Goal: Find specific page/section: Find specific page/section

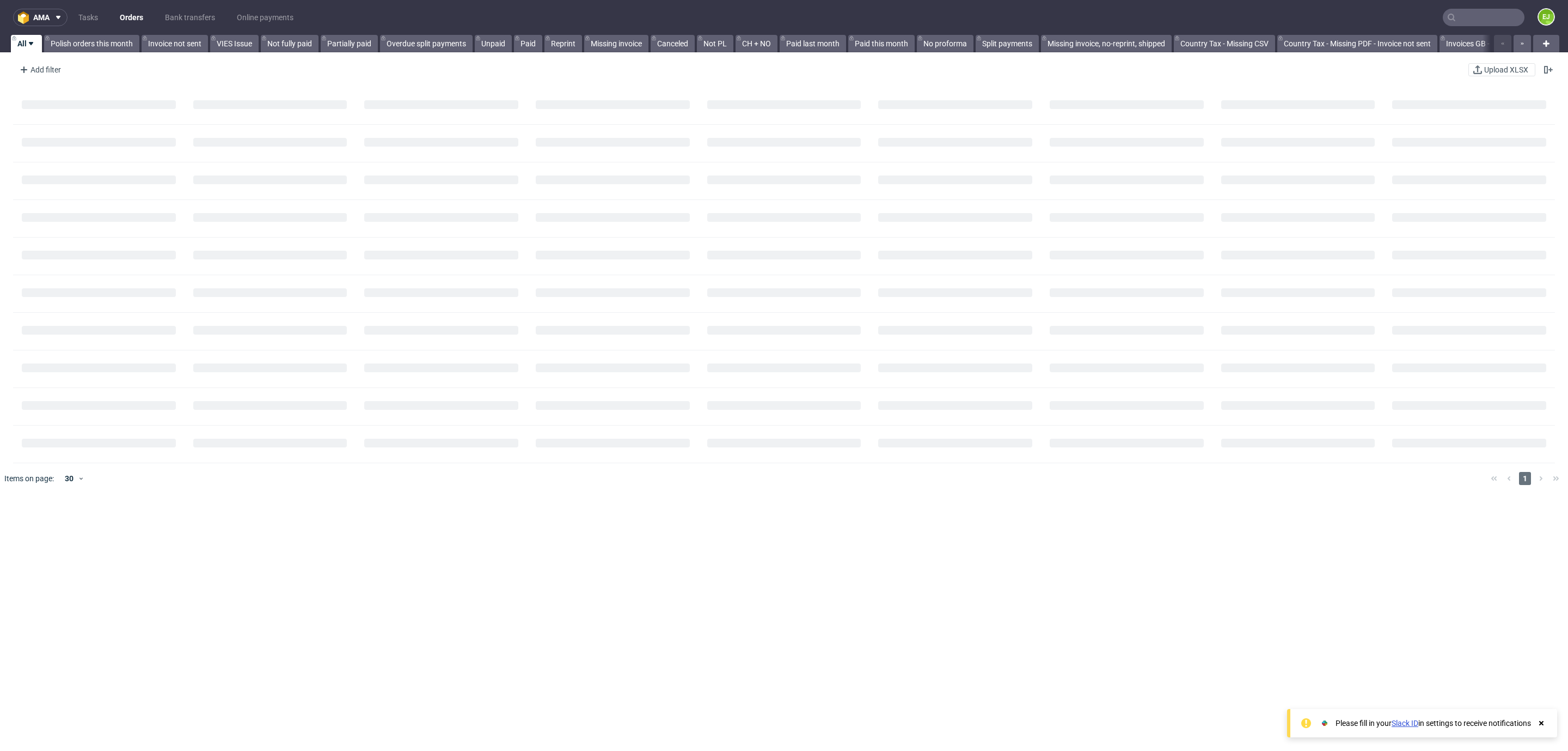
click at [1447, 17] on icon at bounding box center [1451, 17] width 9 height 9
click at [1449, 16] on input "text" at bounding box center [1483, 17] width 82 height 18
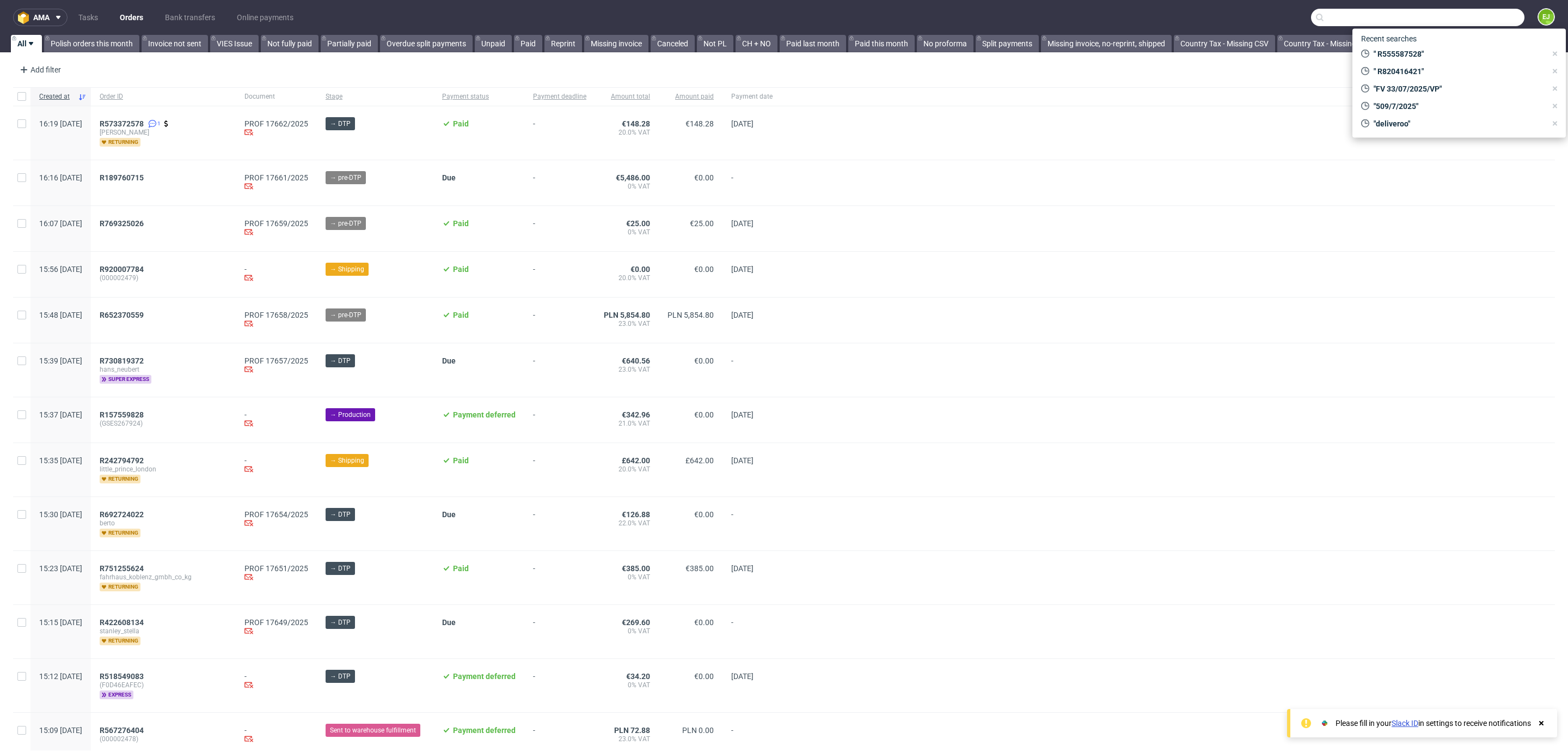
drag, startPoint x: 1449, startPoint y: 16, endPoint x: 1467, endPoint y: 22, distance: 19.0
click at [1467, 22] on input "text" at bounding box center [1418, 17] width 214 height 18
paste input "Drip Coffee GmbH"
type input "Drip Coffee GmbH"
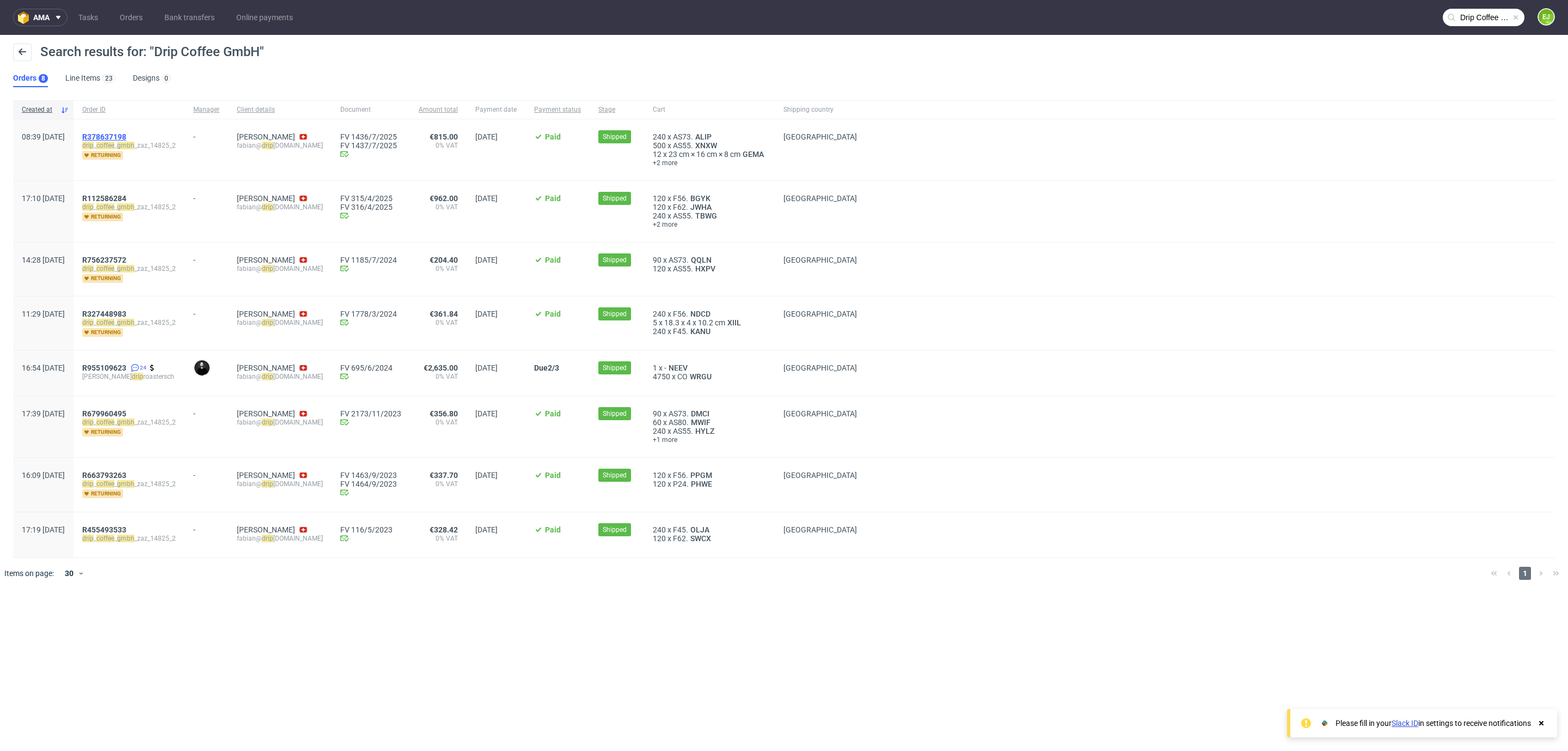
click at [127, 133] on span "R378637198" at bounding box center [104, 136] width 44 height 9
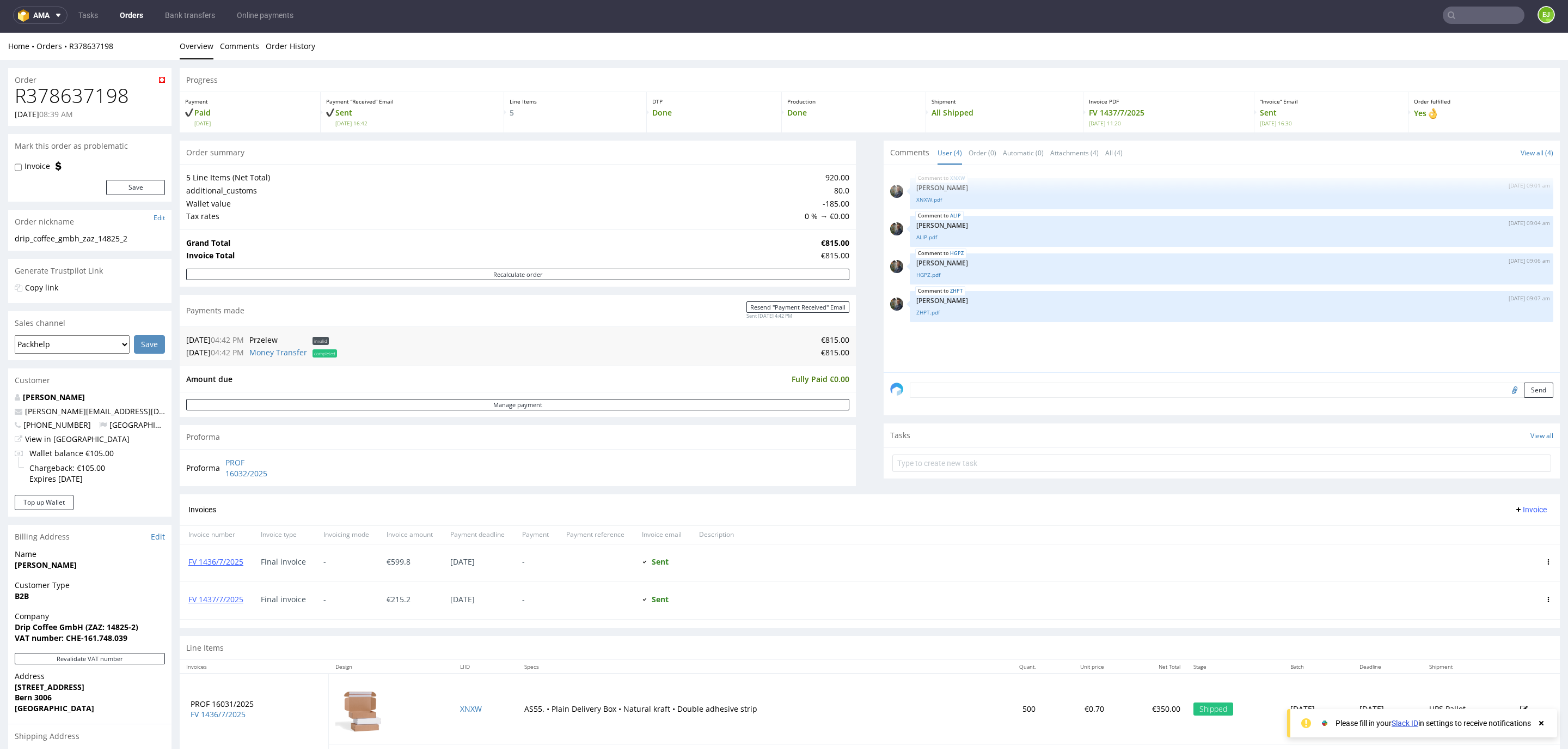
click at [1473, 15] on input "text" at bounding box center [1483, 15] width 82 height 18
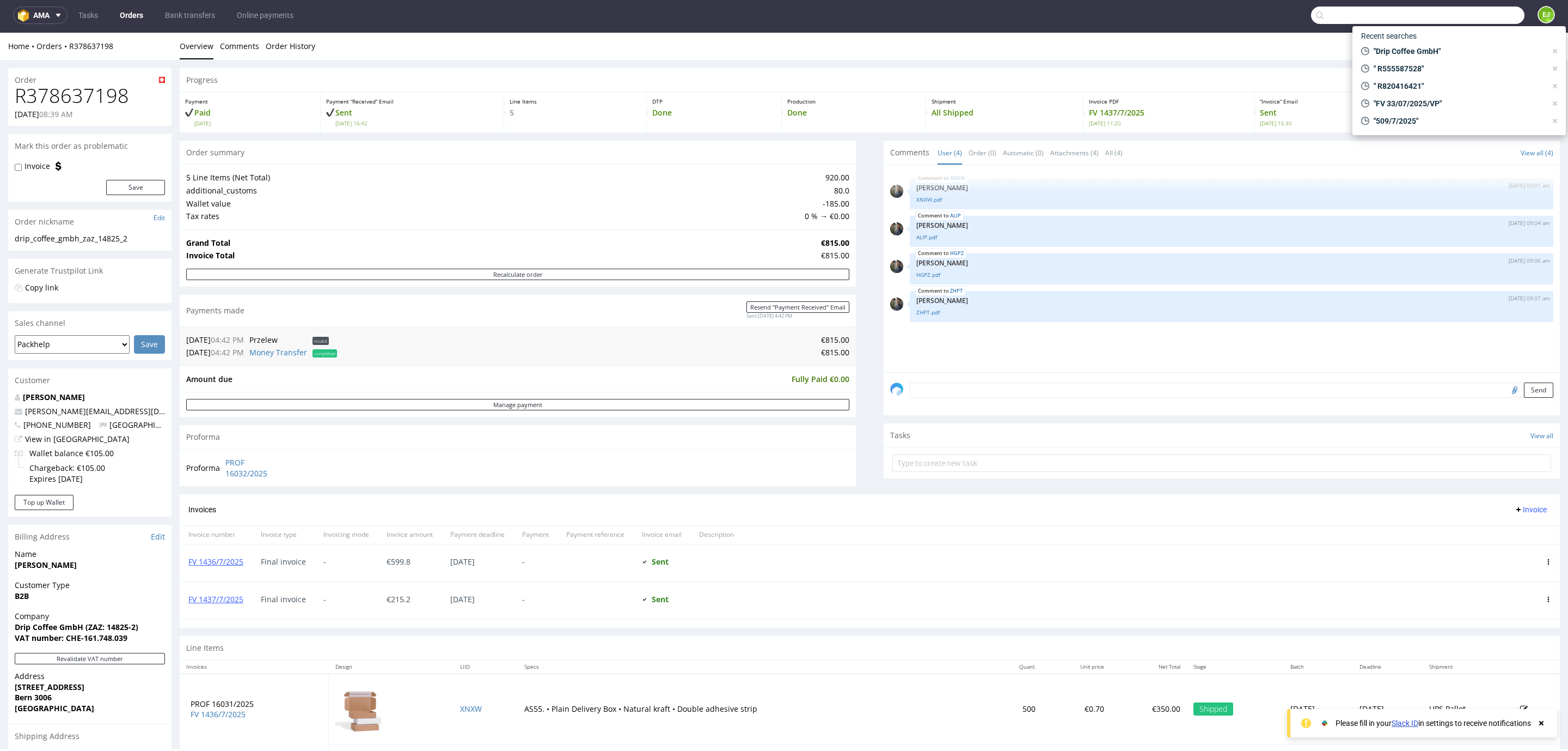
paste input "R109258252"
type input "R109258252"
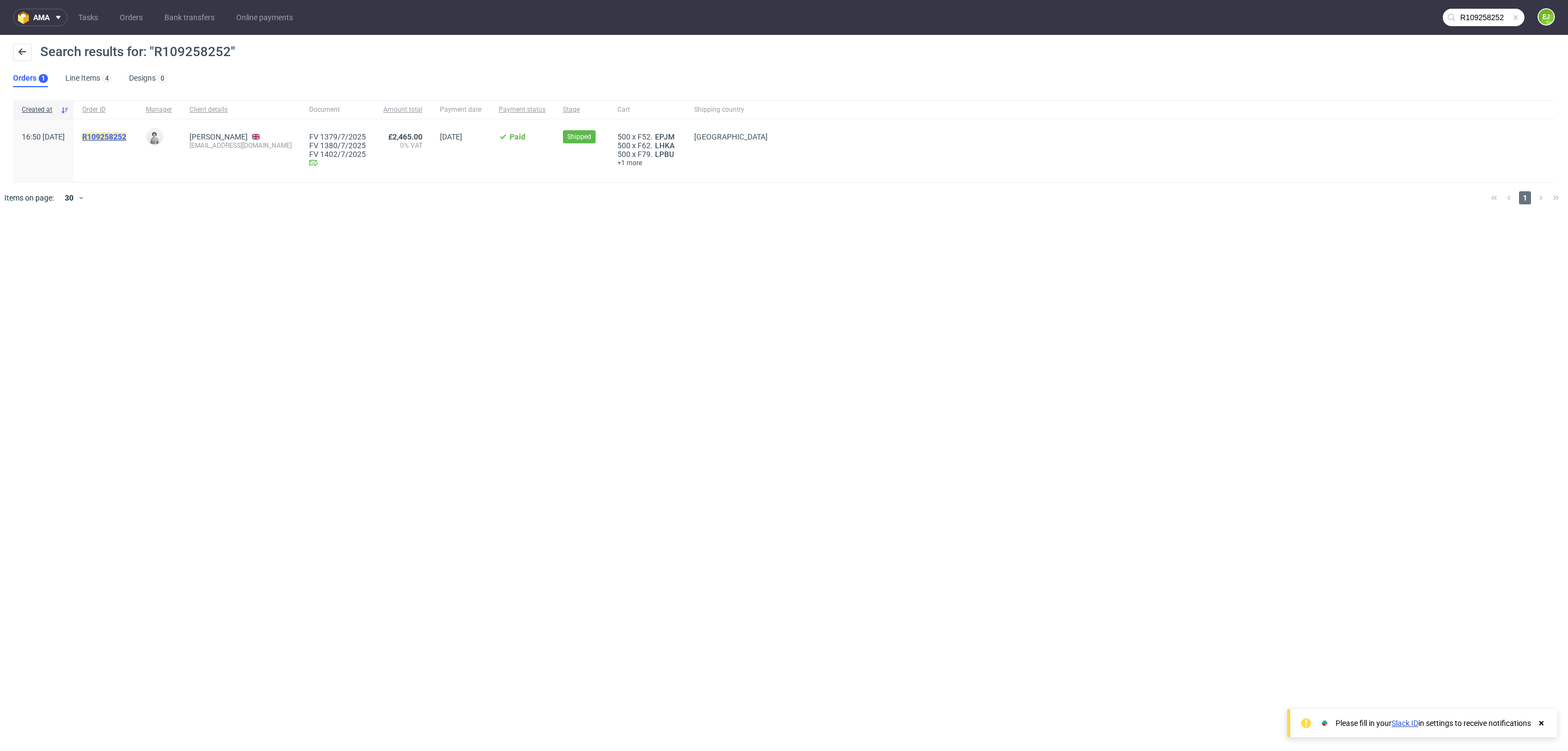
click at [127, 138] on mark "R109258252" at bounding box center [104, 136] width 44 height 9
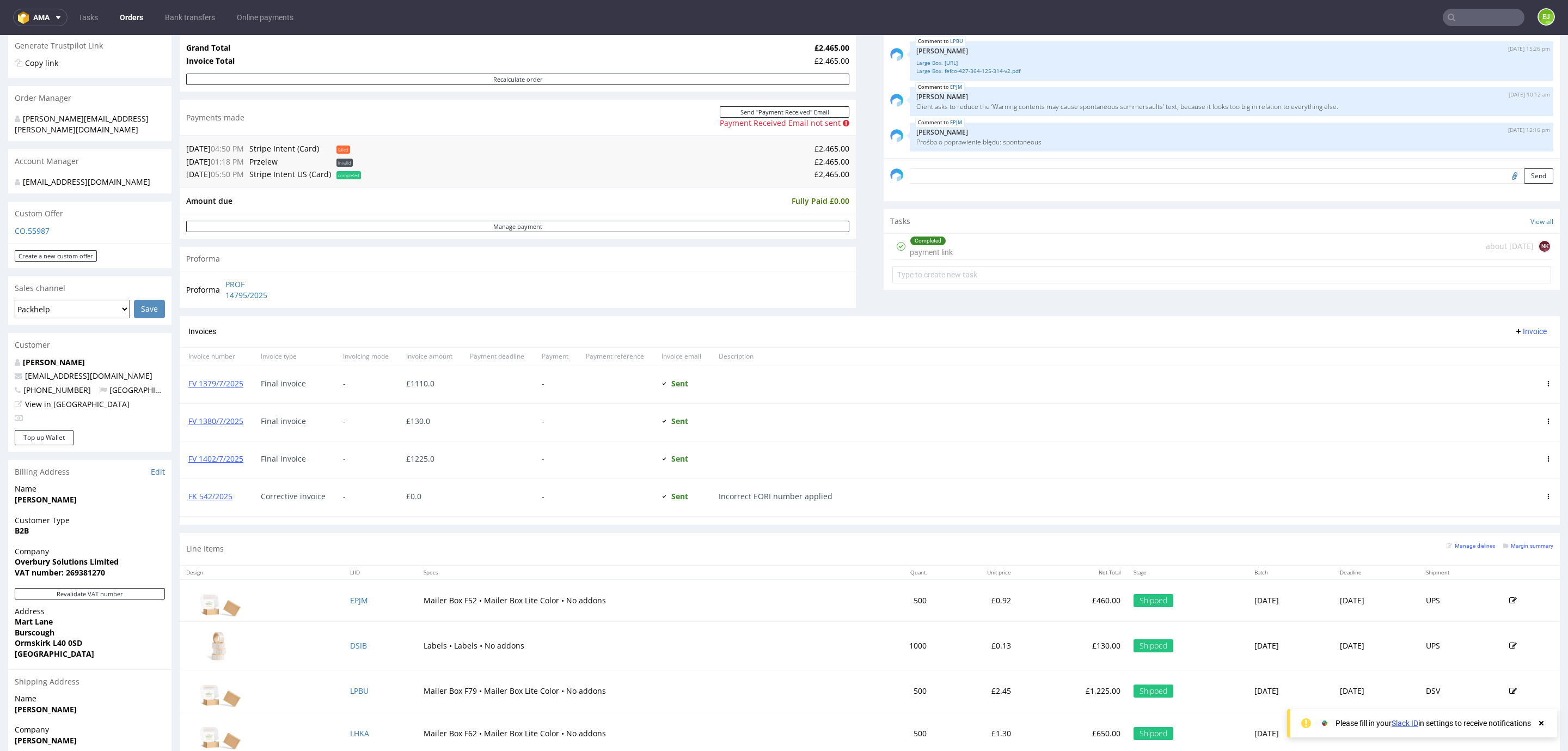
scroll to position [245, 0]
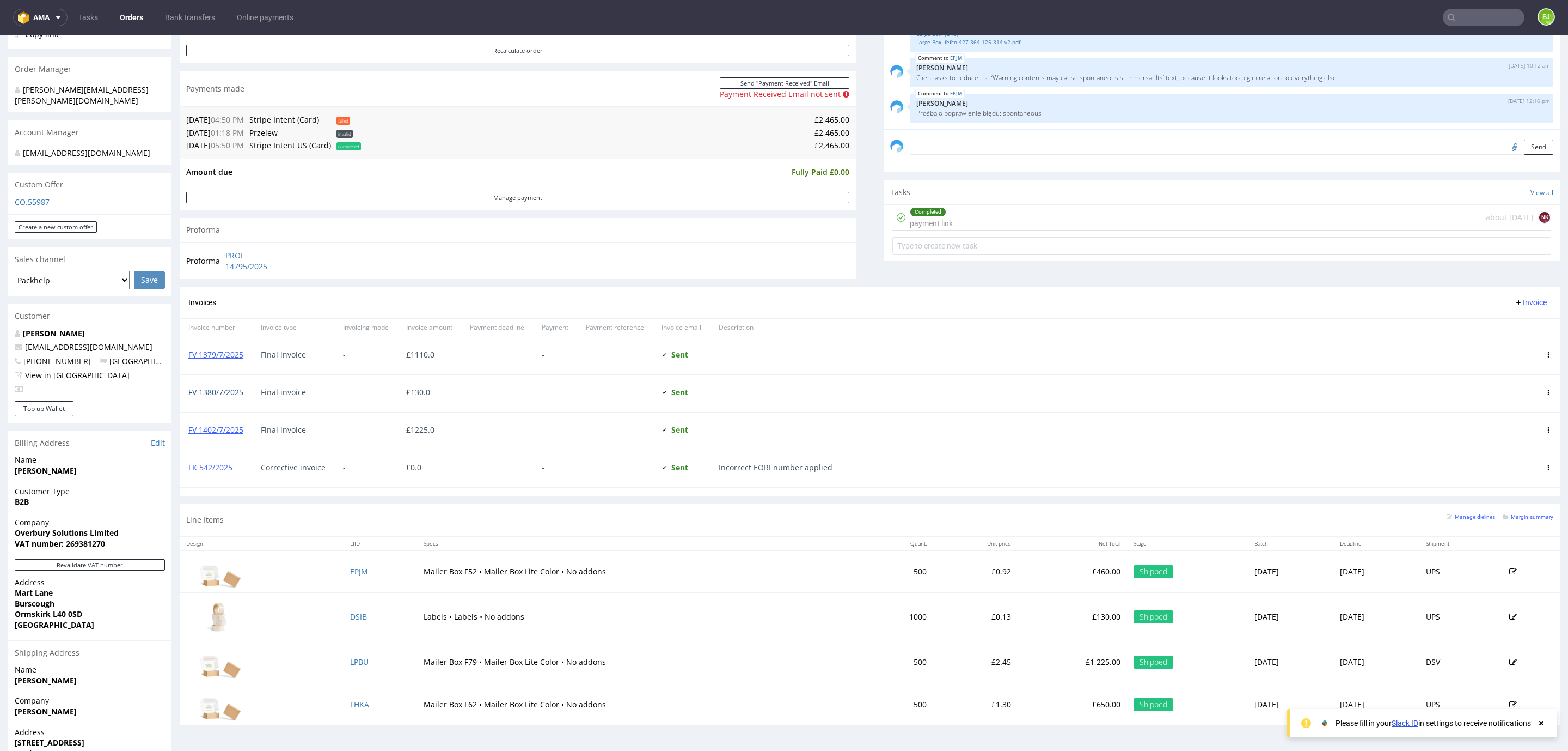
click at [239, 397] on link "FV 1380/7/2025" at bounding box center [215, 392] width 55 height 10
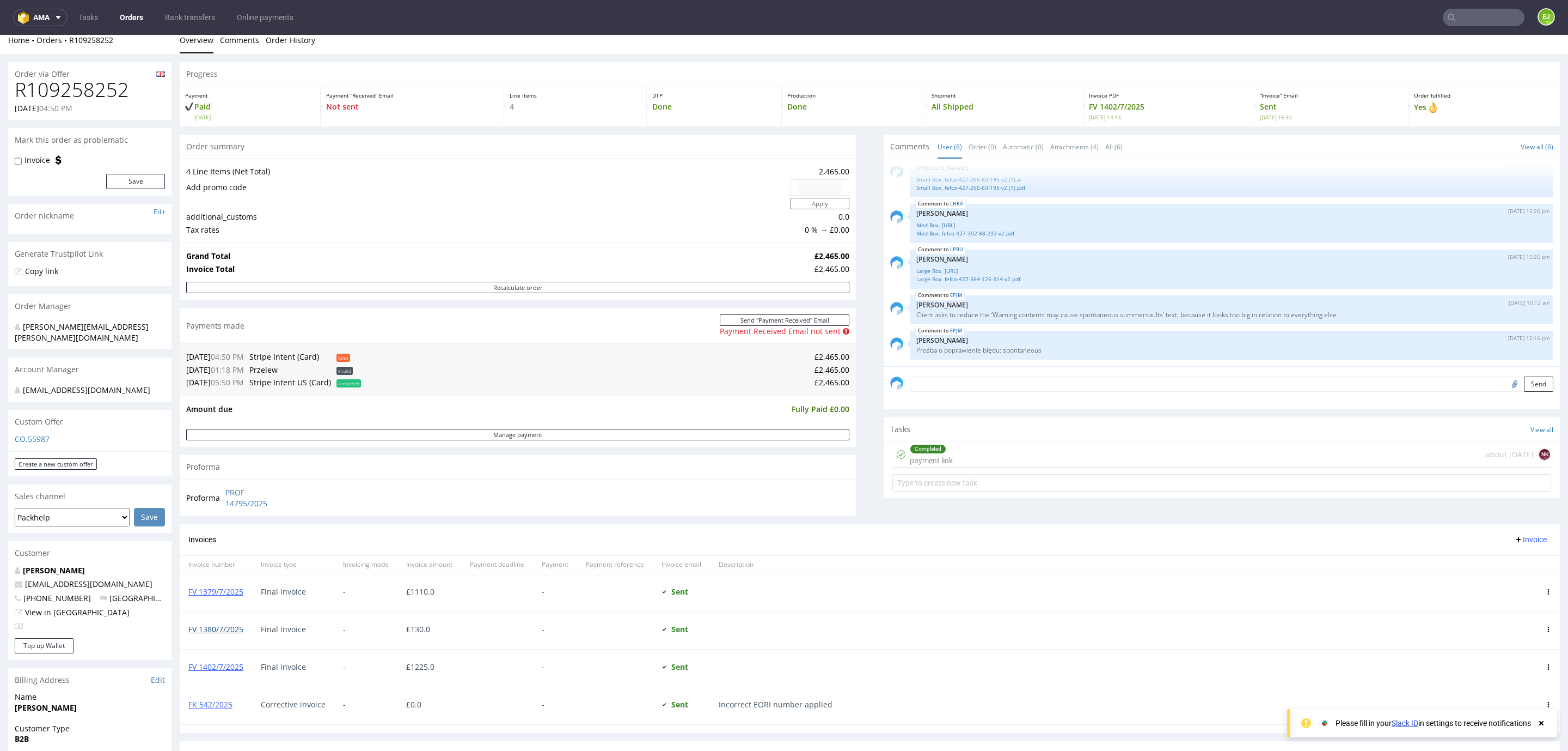
scroll to position [0, 0]
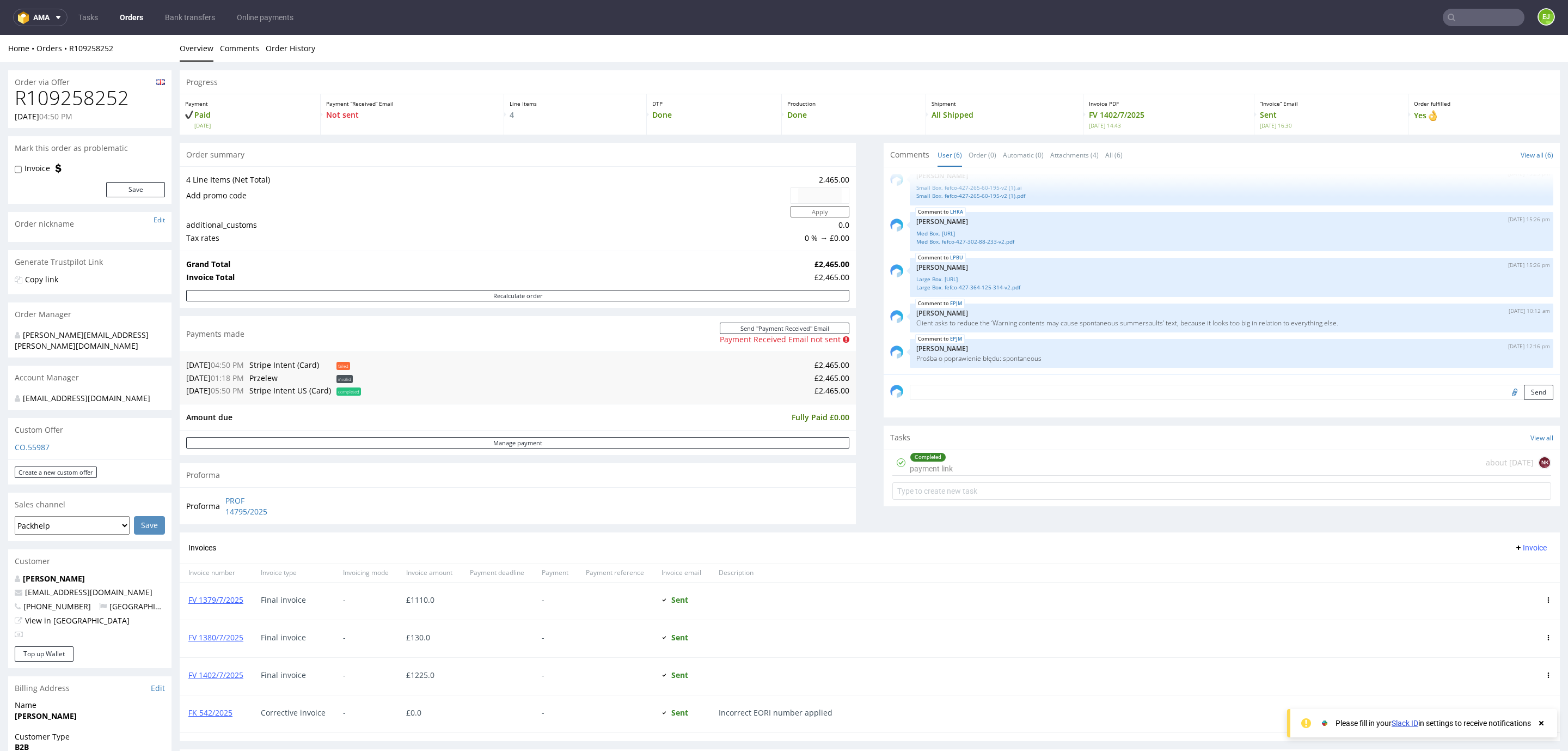
click at [46, 105] on h1 "R109258252" at bounding box center [89, 98] width 150 height 22
click at [46, 105] on h1 "R109258252" at bounding box center [89, 98] width 150 height 22
copy h1 "R109258252"
drag, startPoint x: 103, startPoint y: 83, endPoint x: 94, endPoint y: 102, distance: 21.0
click at [94, 102] on h1 "R109258252" at bounding box center [89, 98] width 150 height 22
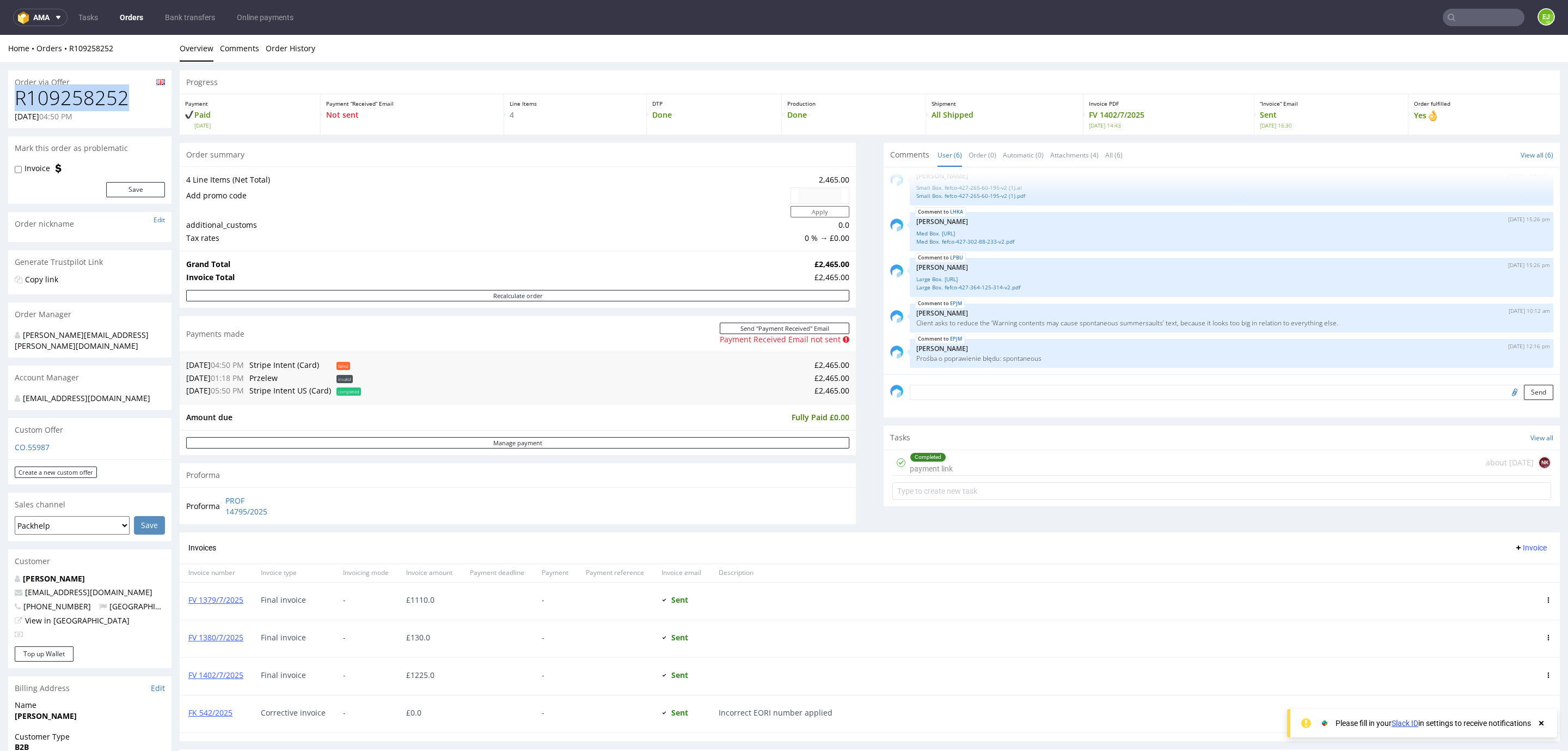
click at [94, 102] on h1 "R109258252" at bounding box center [89, 98] width 150 height 22
copy h1 "R109258252"
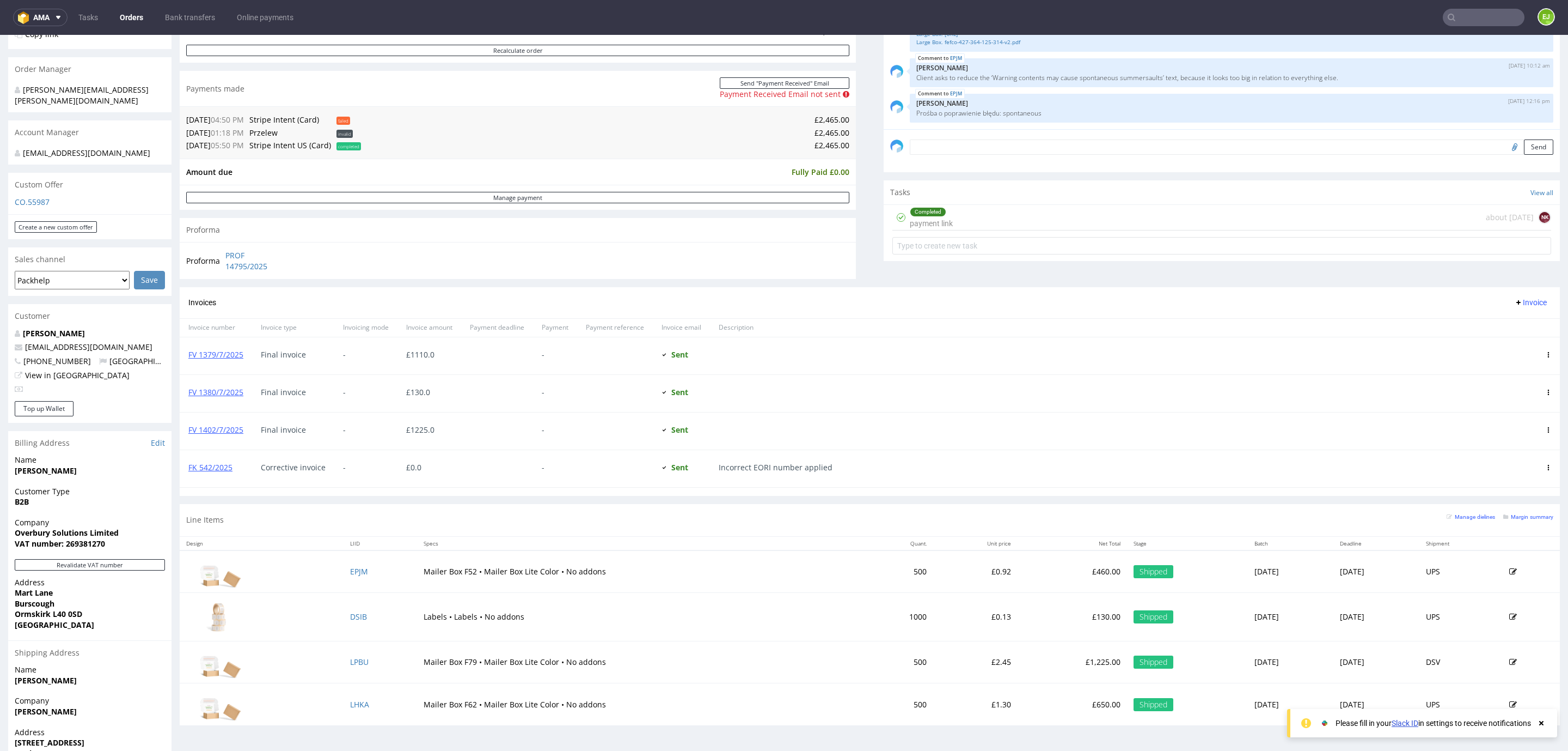
scroll to position [319, 0]
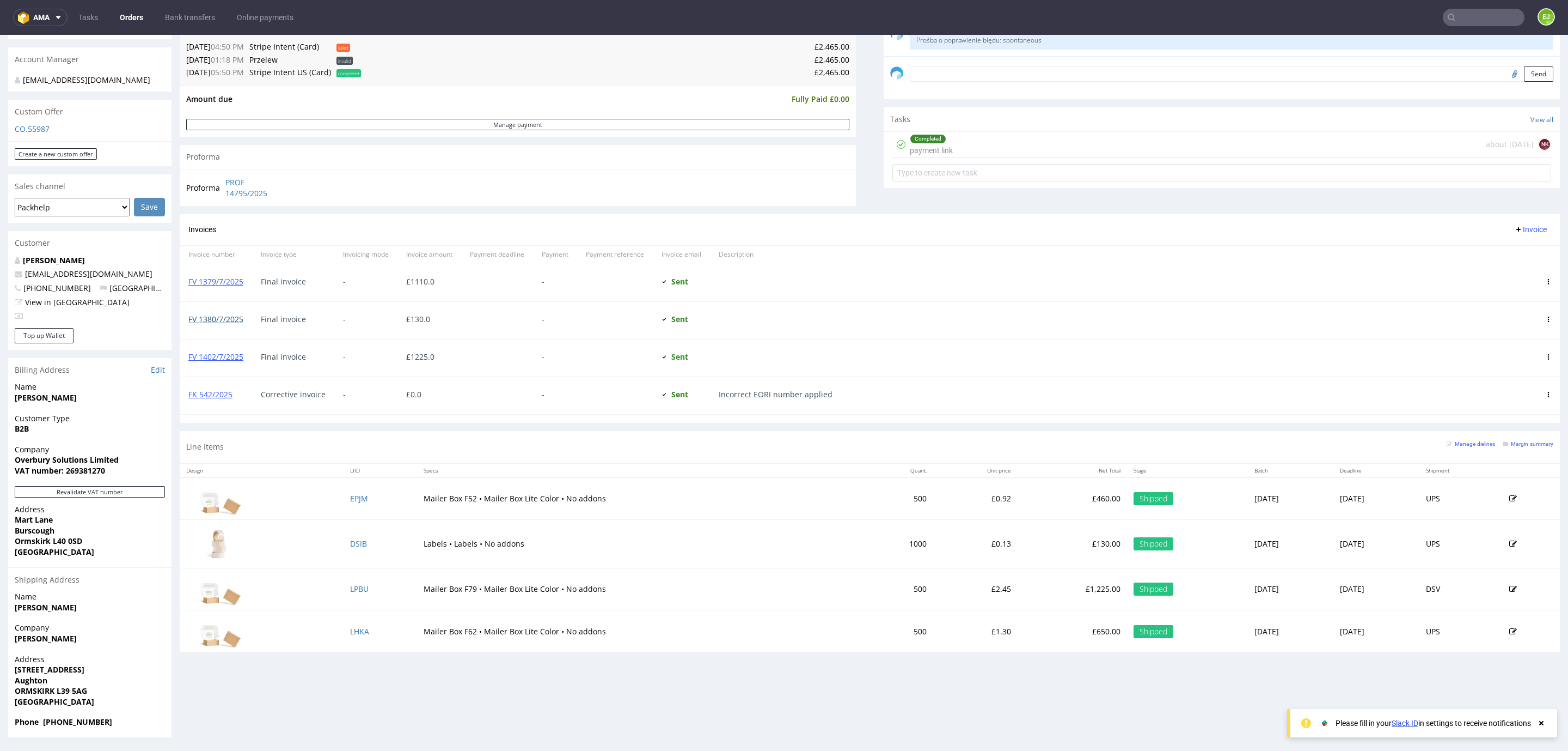
click at [194, 320] on link "FV 1380/7/2025" at bounding box center [215, 319] width 55 height 10
click at [219, 322] on link "FV 1380/7/2025" at bounding box center [215, 319] width 55 height 10
click at [225, 277] on link "FV 1379/7/2025" at bounding box center [215, 281] width 55 height 10
click at [1452, 9] on input "text" at bounding box center [1483, 17] width 82 height 18
type input "R116336584"
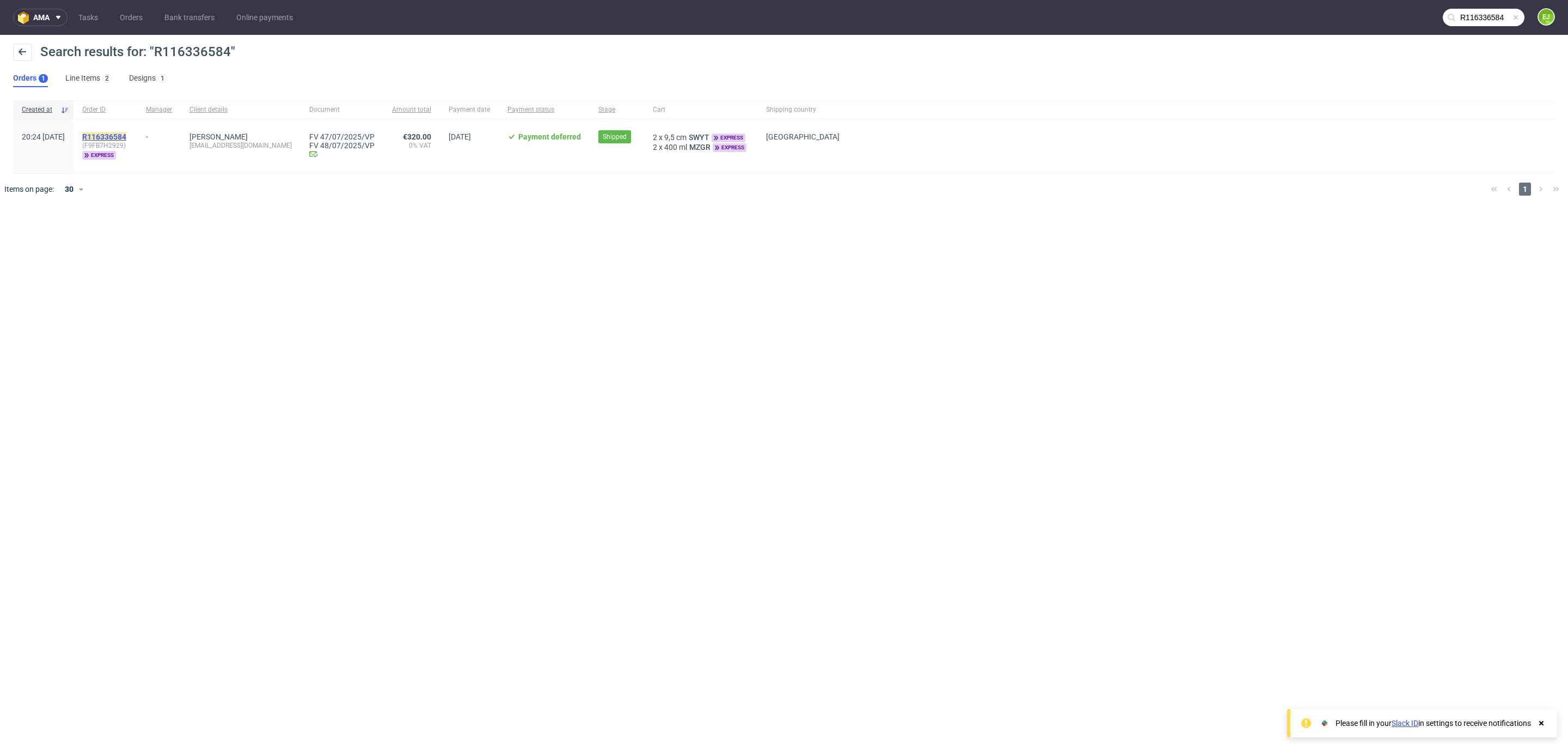
click at [116, 139] on mark "R116336584" at bounding box center [104, 136] width 44 height 9
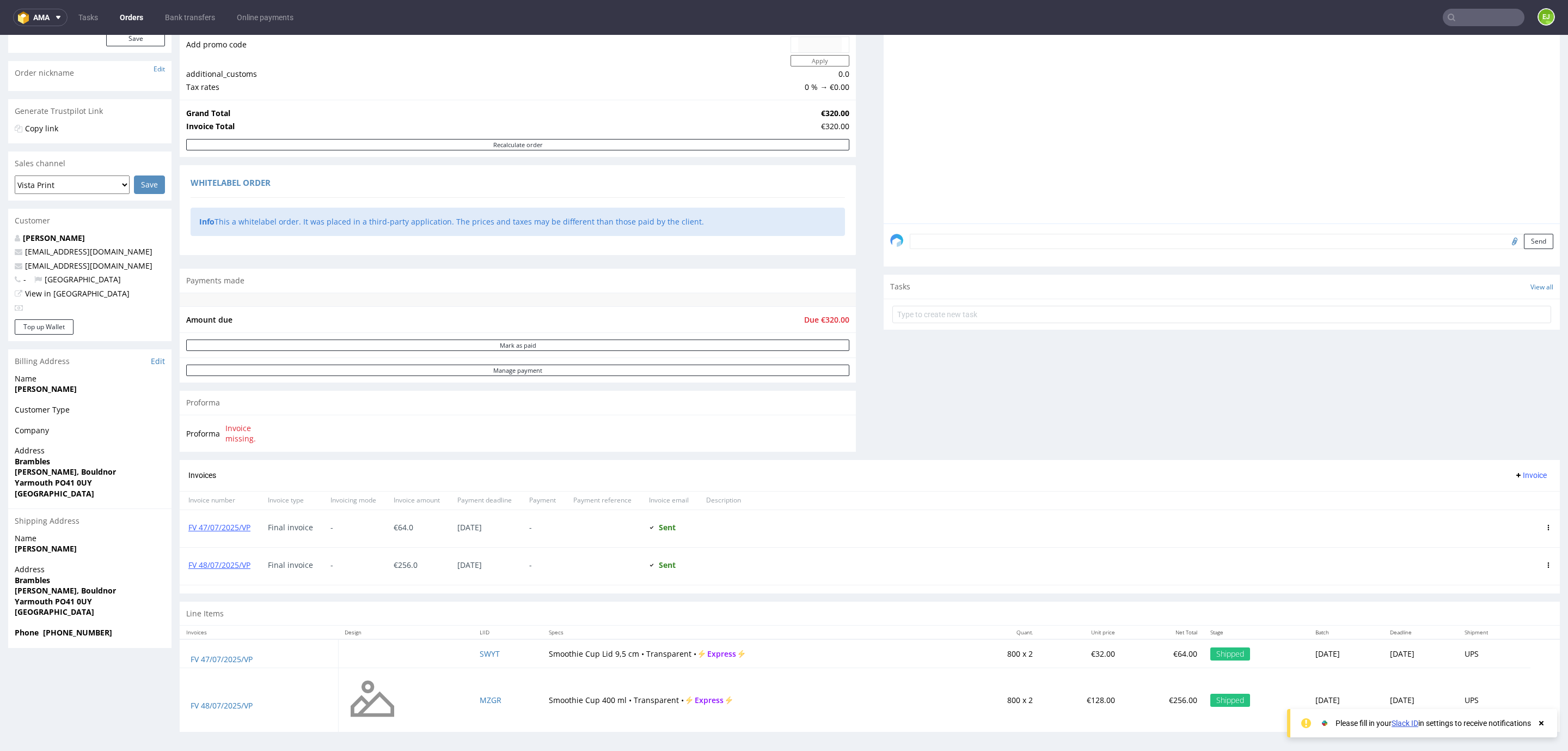
scroll to position [157, 0]
click at [243, 522] on link "FV 47/07/2025/VP" at bounding box center [219, 524] width 62 height 10
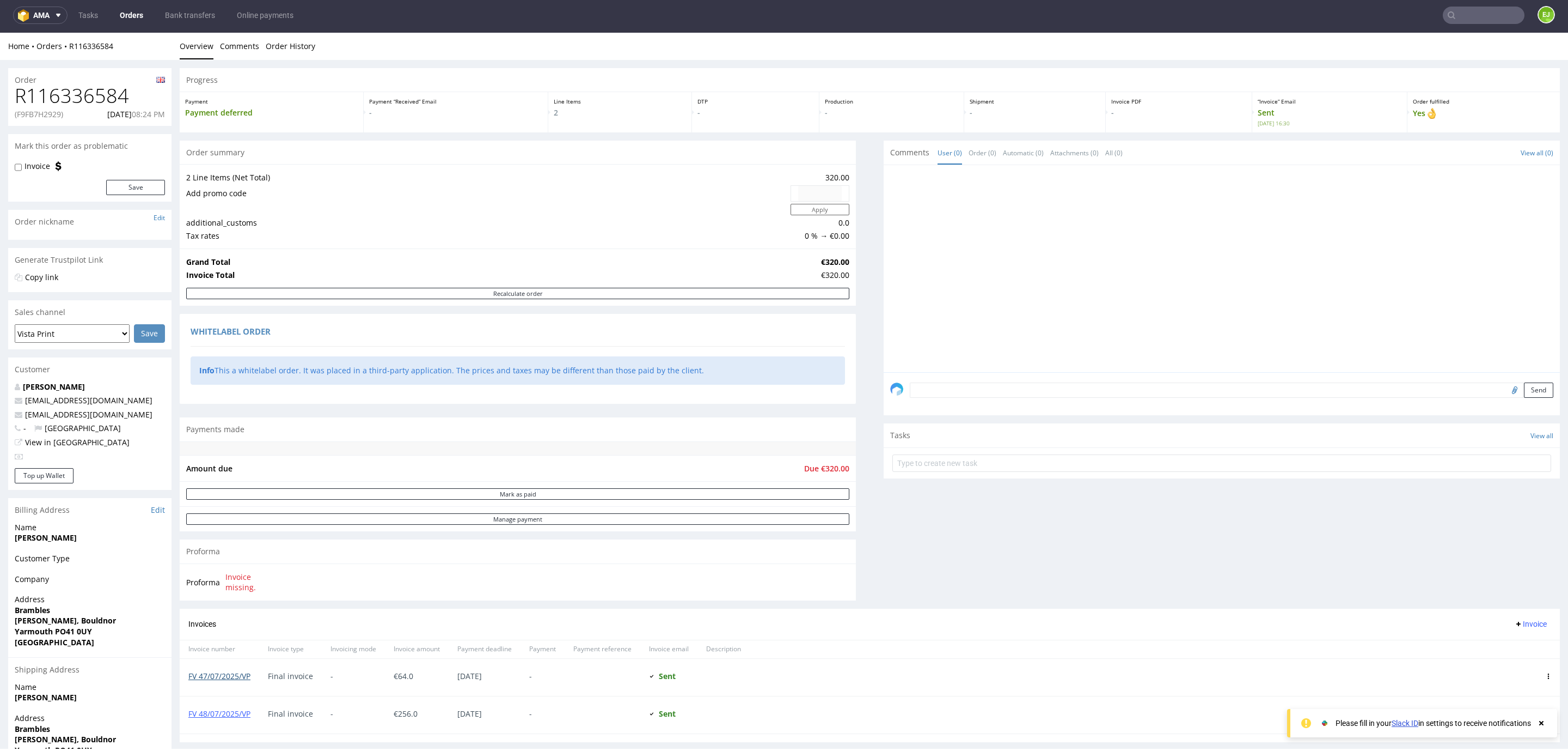
scroll to position [0, 0]
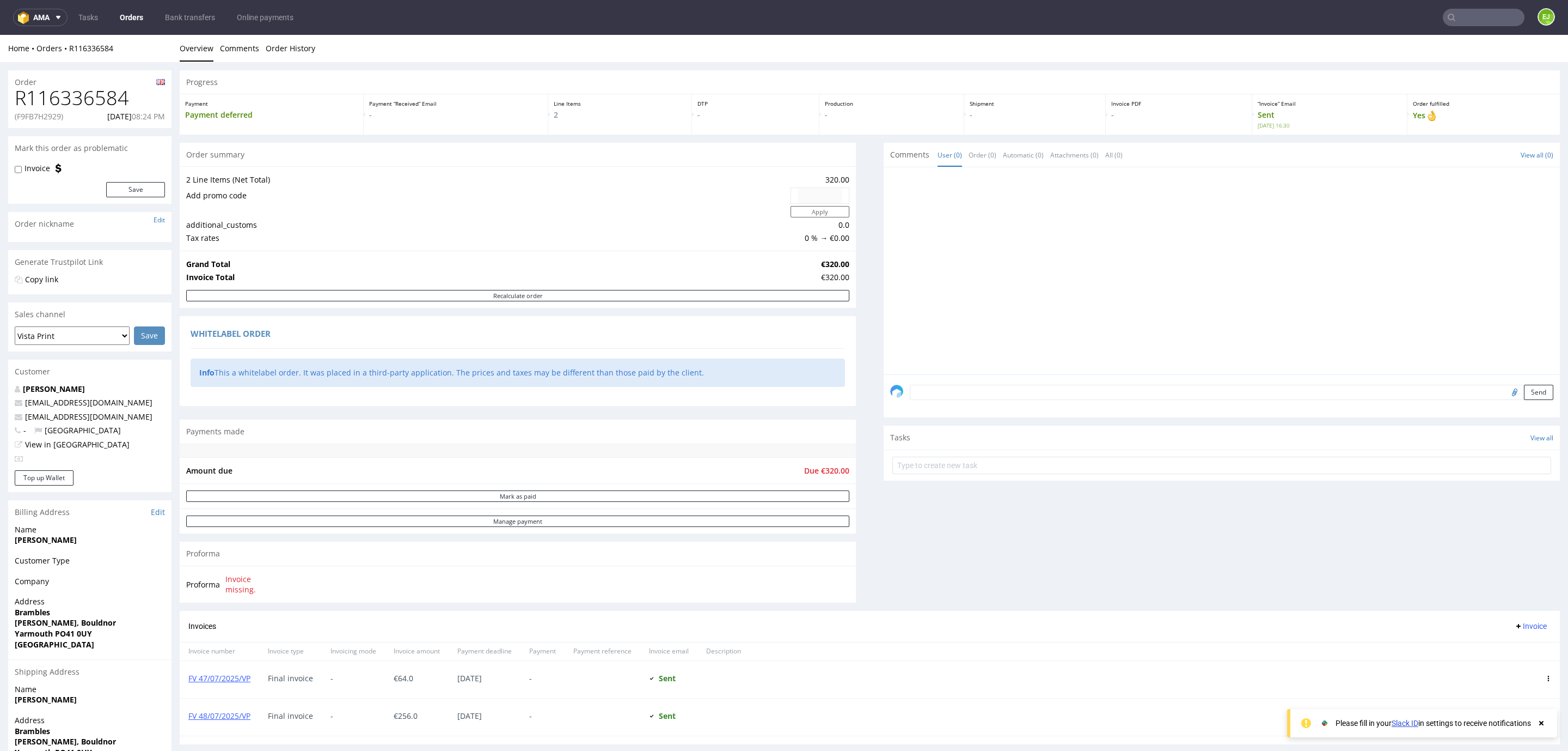
click at [77, 104] on h1 "R116336584" at bounding box center [89, 98] width 150 height 22
copy h1 "R116336584"
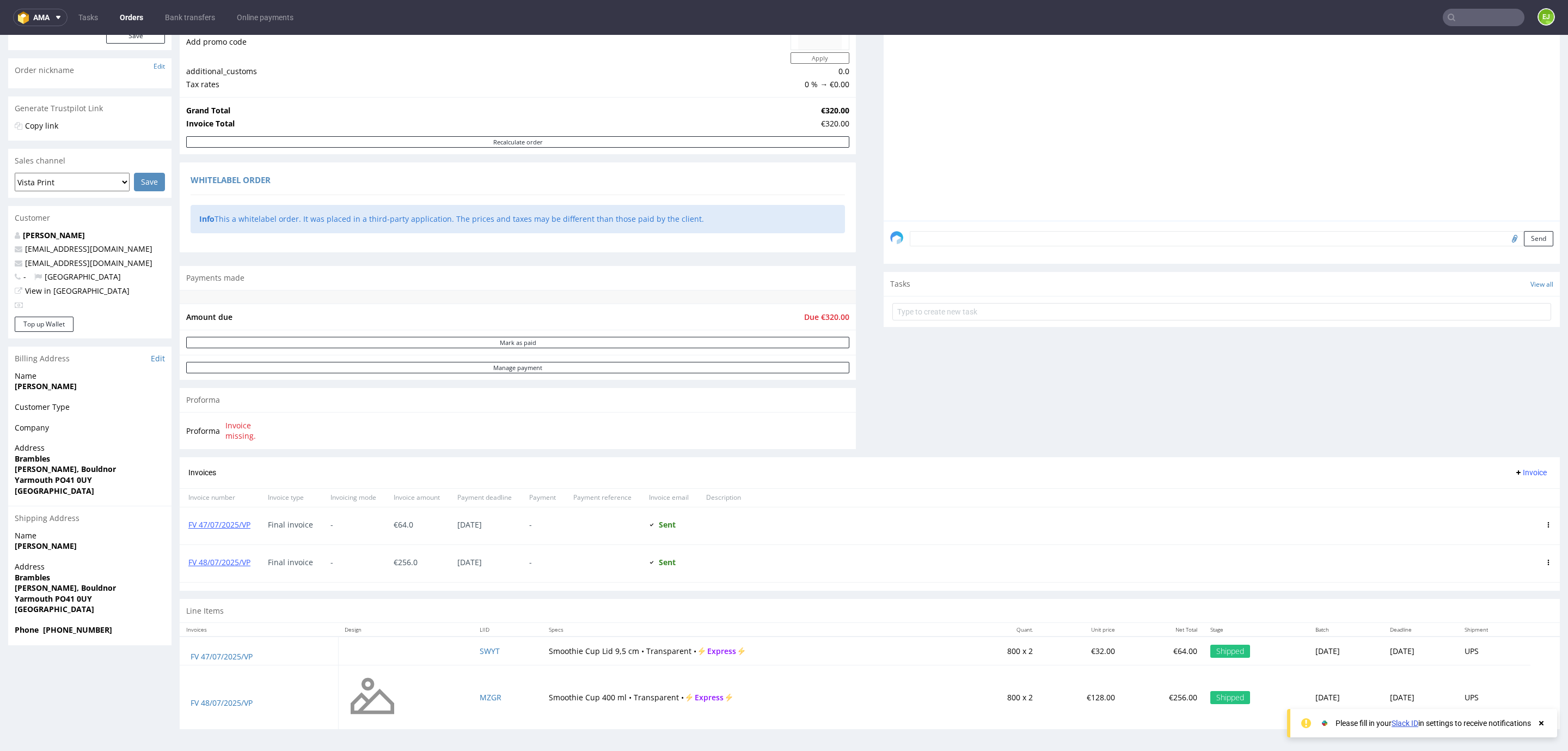
scroll to position [2, 0]
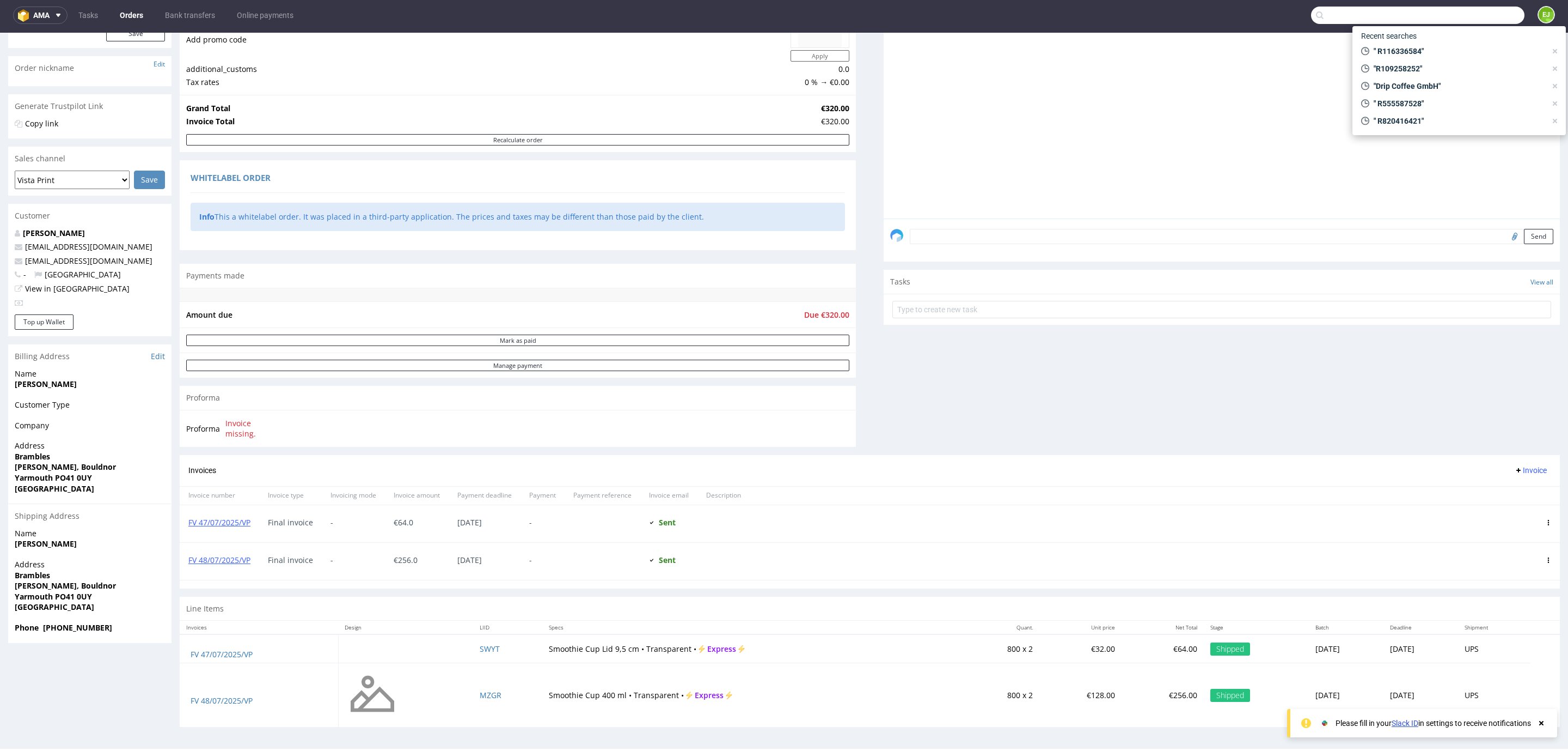
click at [1477, 19] on input "text" at bounding box center [1418, 15] width 214 height 18
paste input "R920588833"
type input "R920588833"
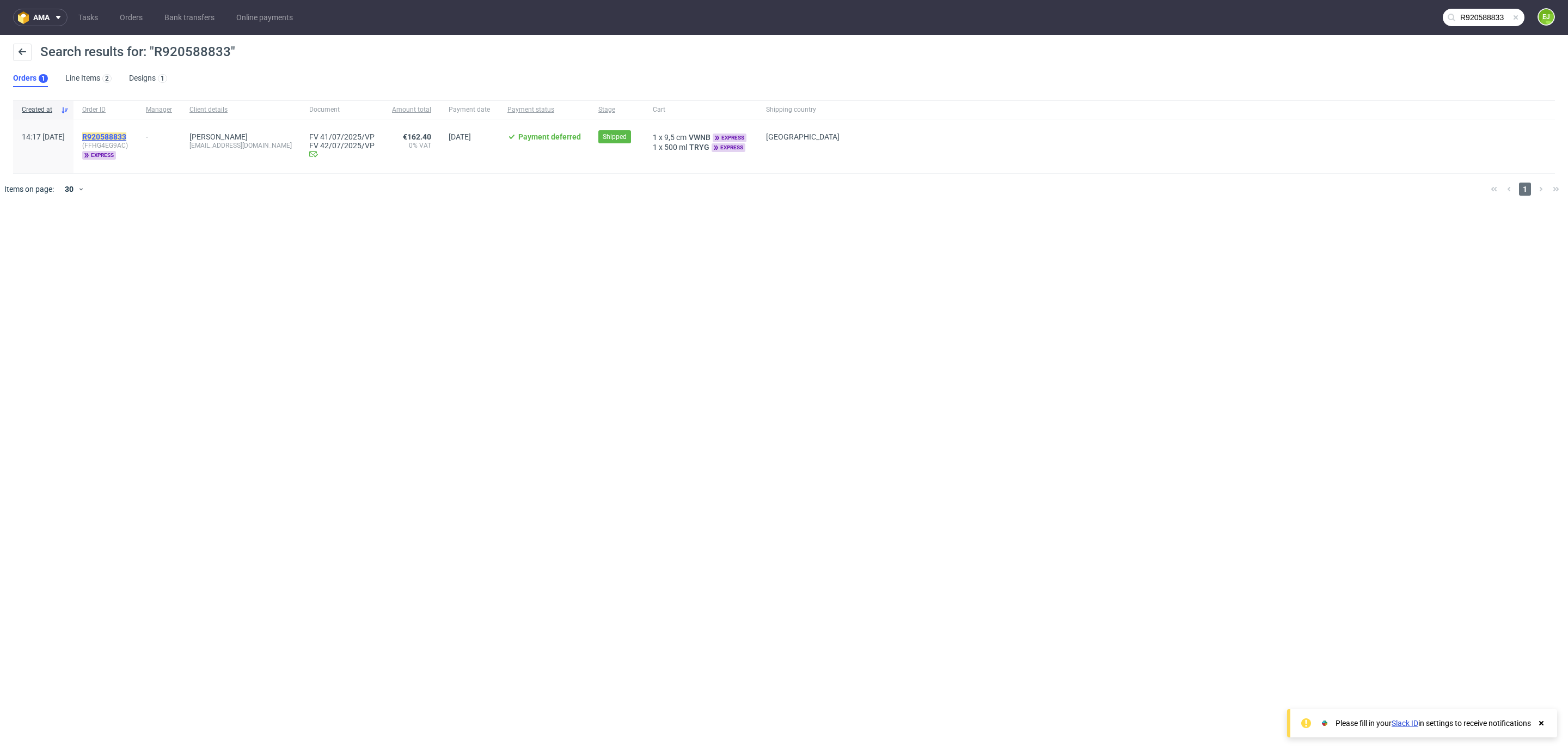
click at [121, 135] on mark "R920588833" at bounding box center [104, 136] width 44 height 9
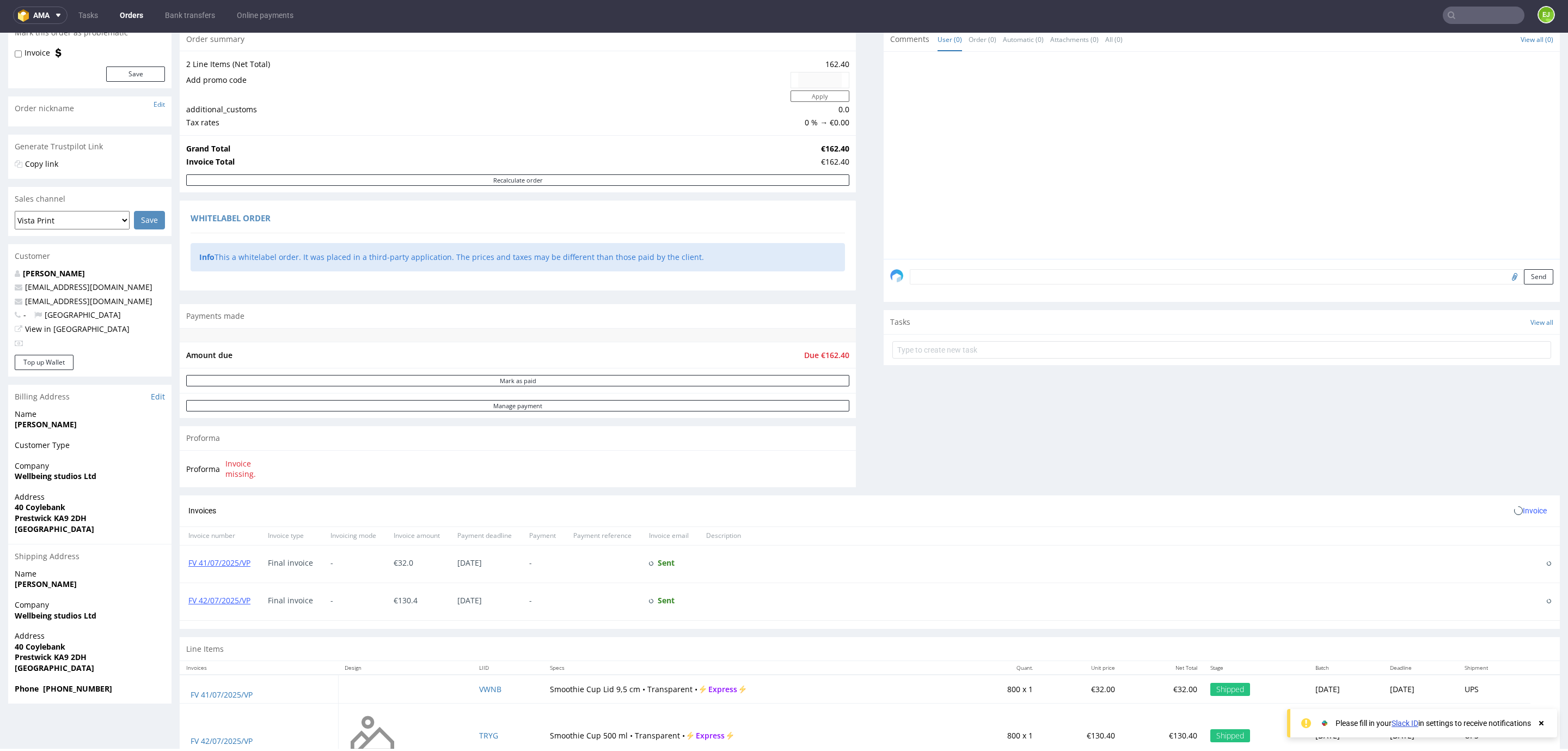
scroll to position [157, 0]
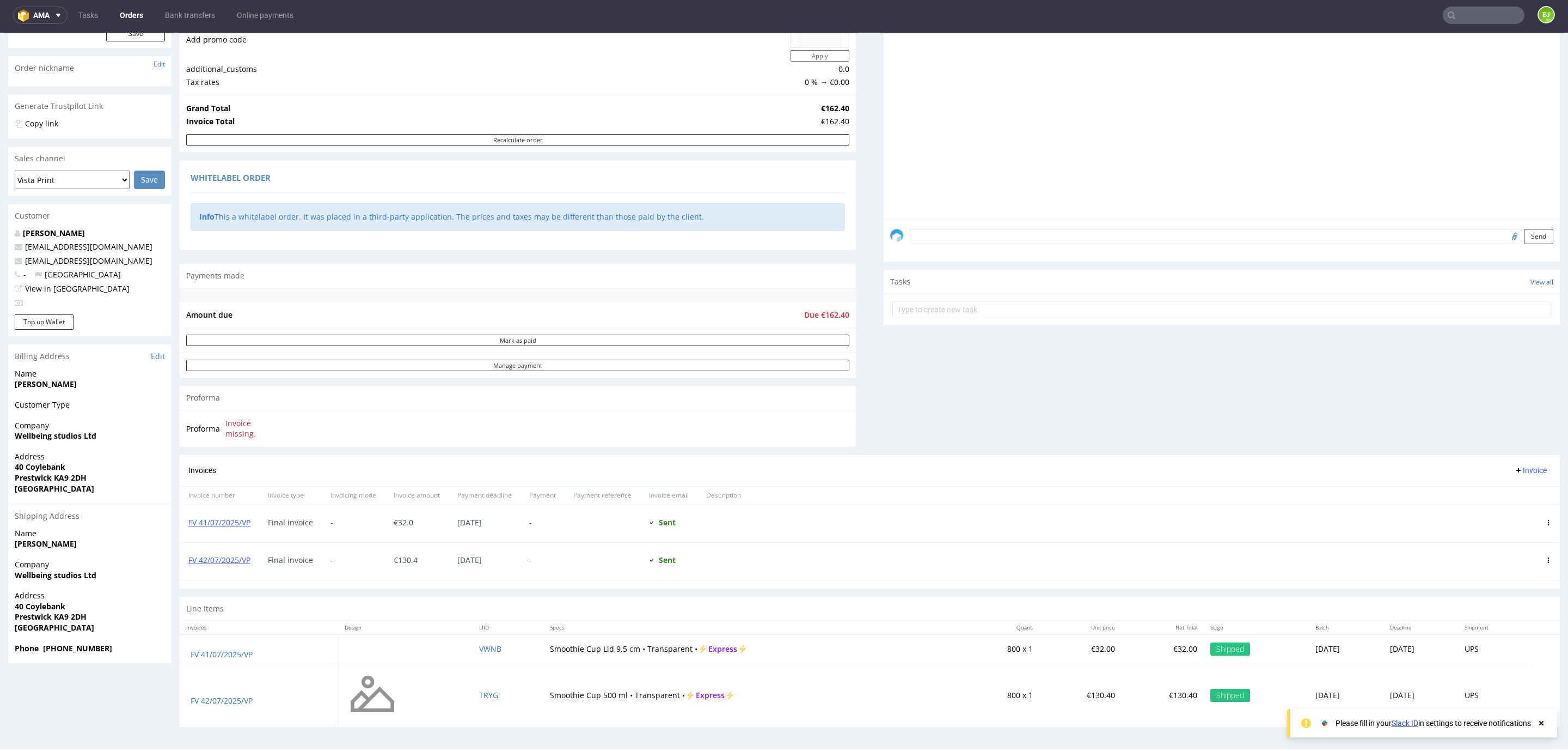
click at [1457, 17] on input "text" at bounding box center [1483, 15] width 82 height 18
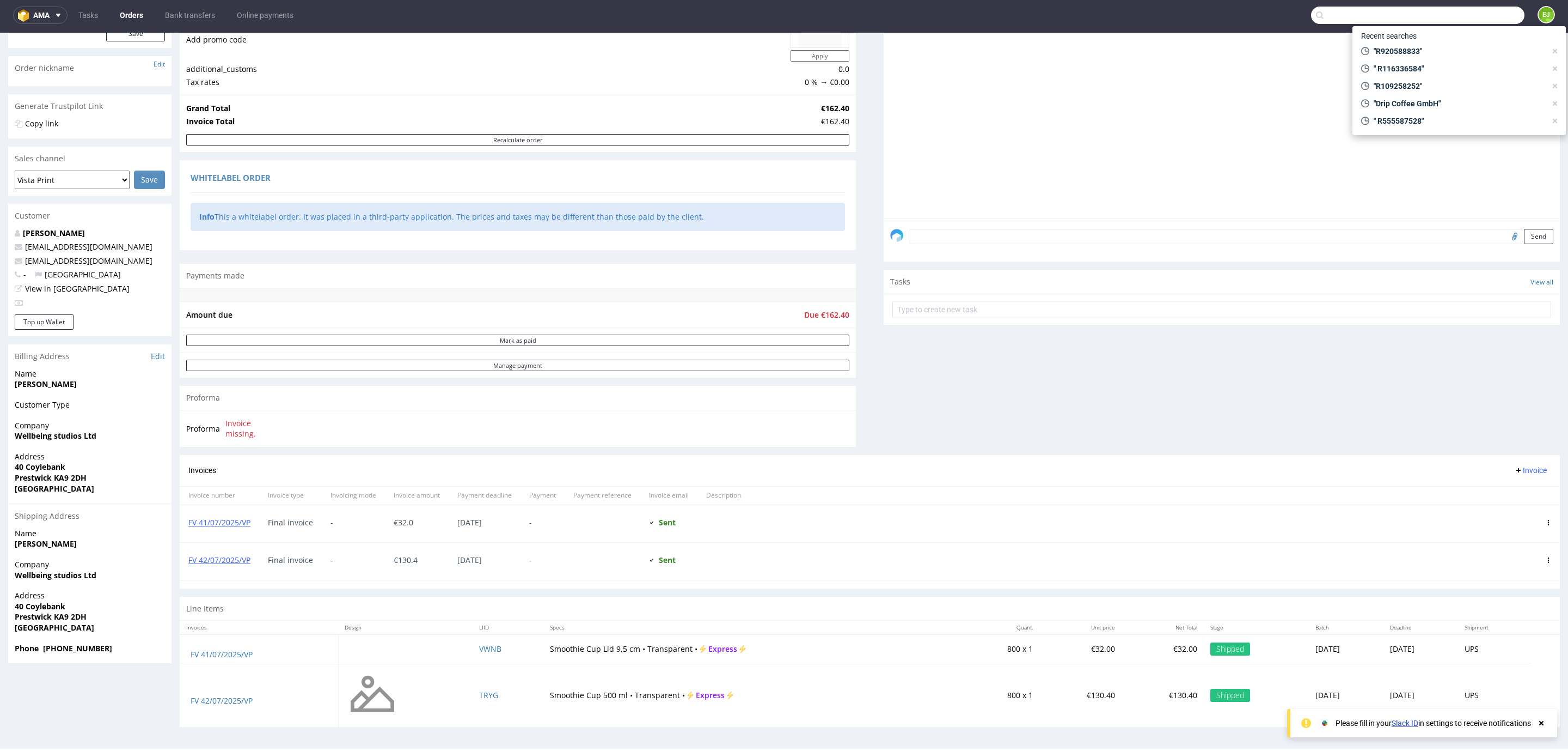
paste input "R553990619"
type input "R553990619"
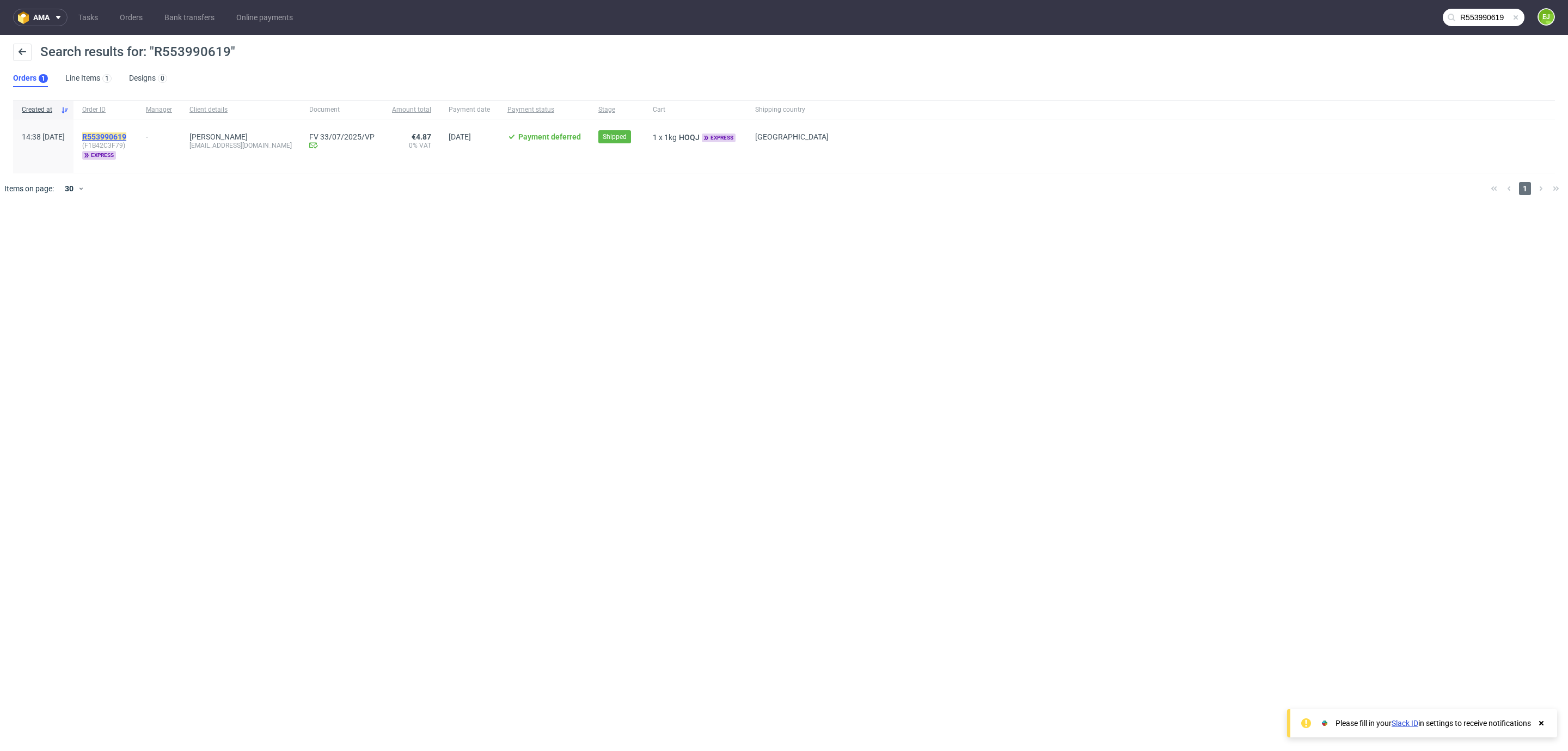
click at [127, 132] on mark "R553990619" at bounding box center [104, 136] width 44 height 9
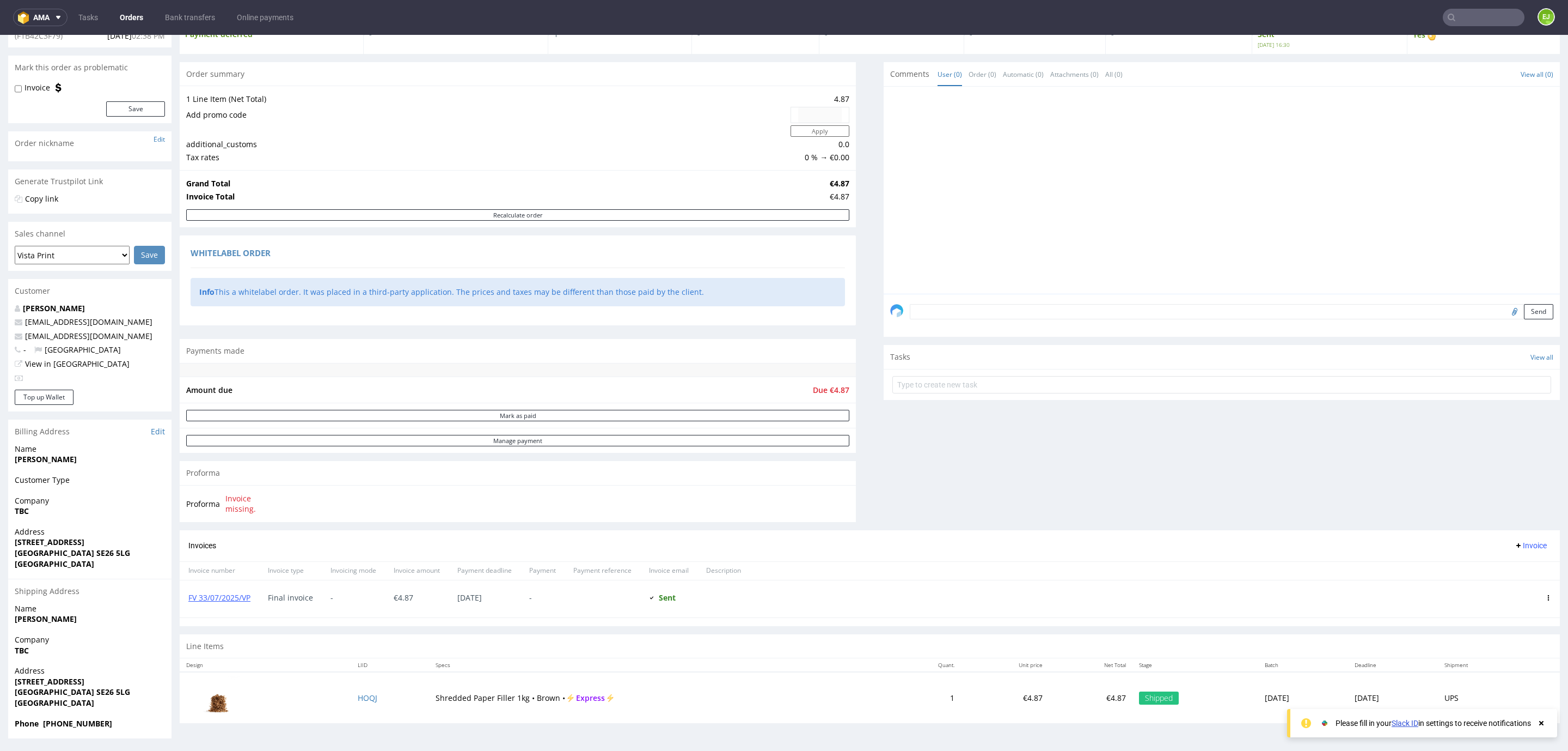
scroll to position [82, 0]
click at [1479, 22] on input "text" at bounding box center [1483, 17] width 82 height 18
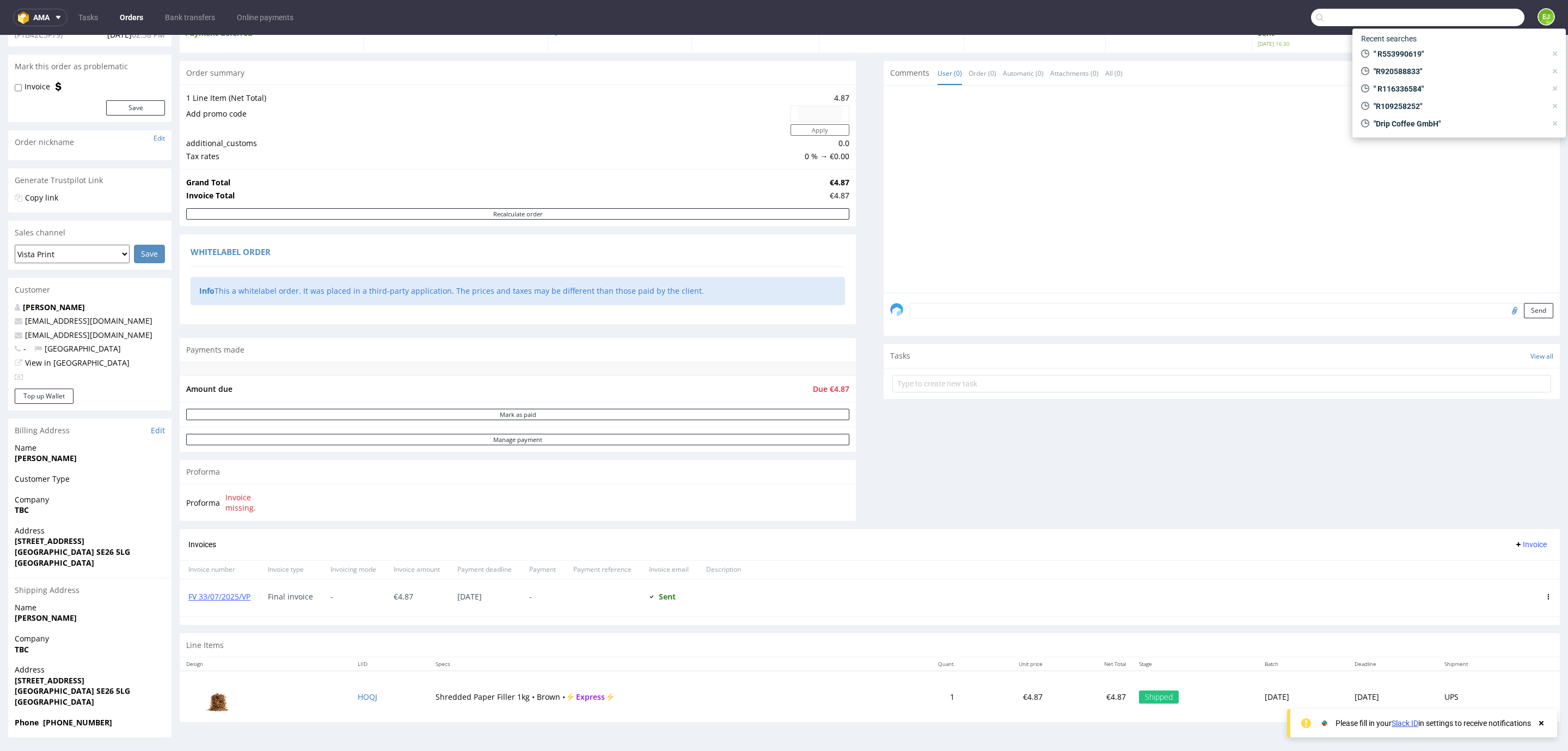
paste input "R756380447"
type input "R756380447"
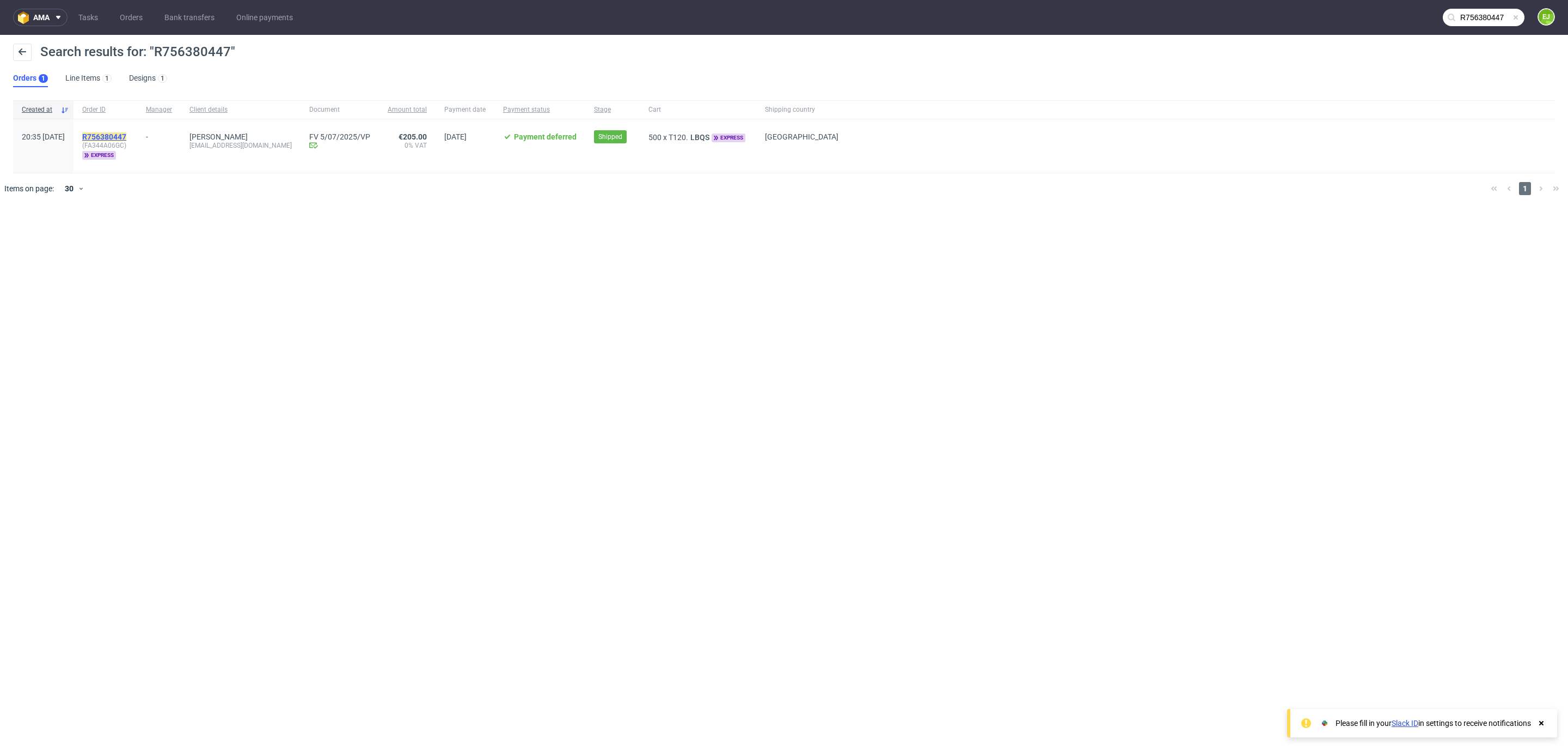
click at [127, 133] on mark "R756380447" at bounding box center [104, 136] width 44 height 9
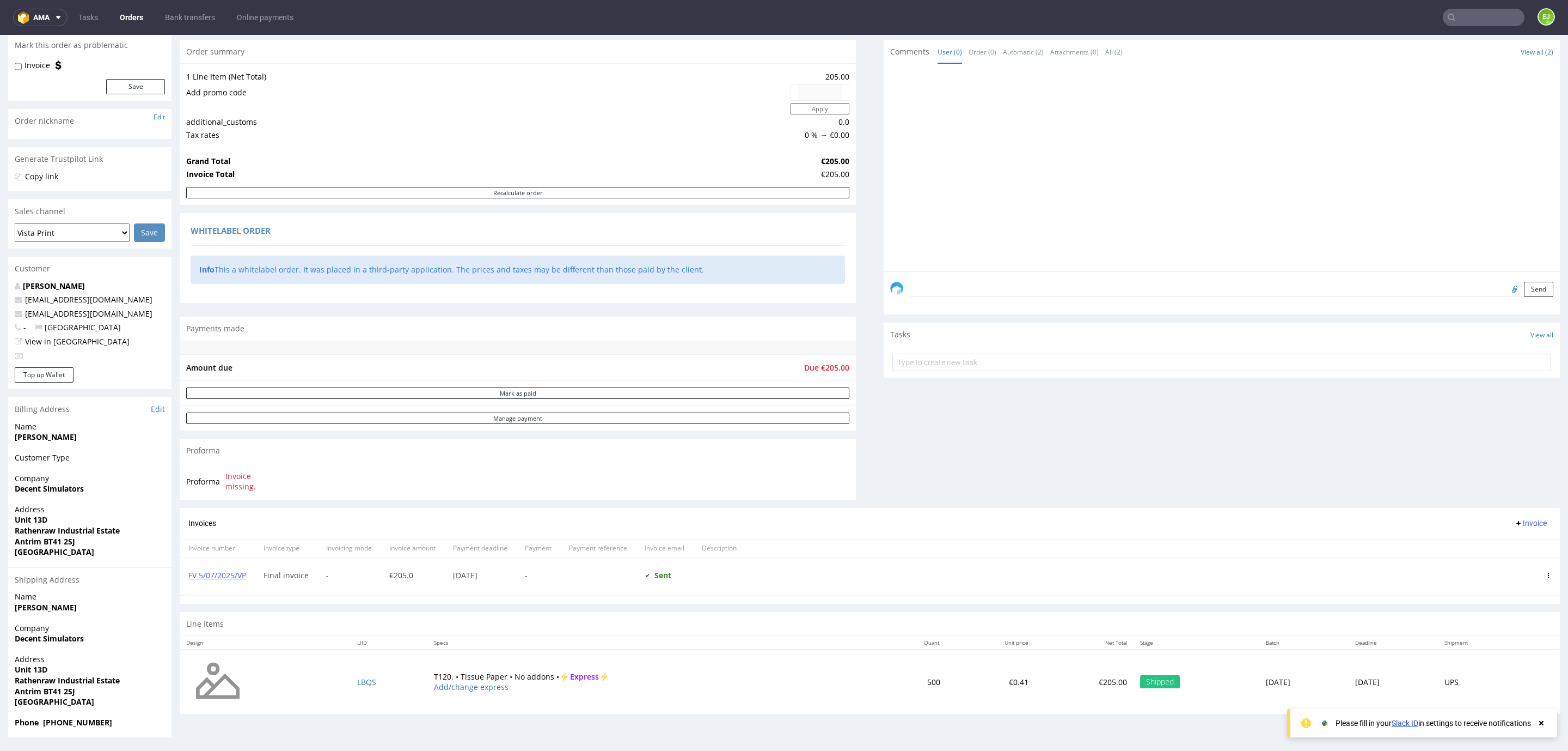
scroll to position [2, 0]
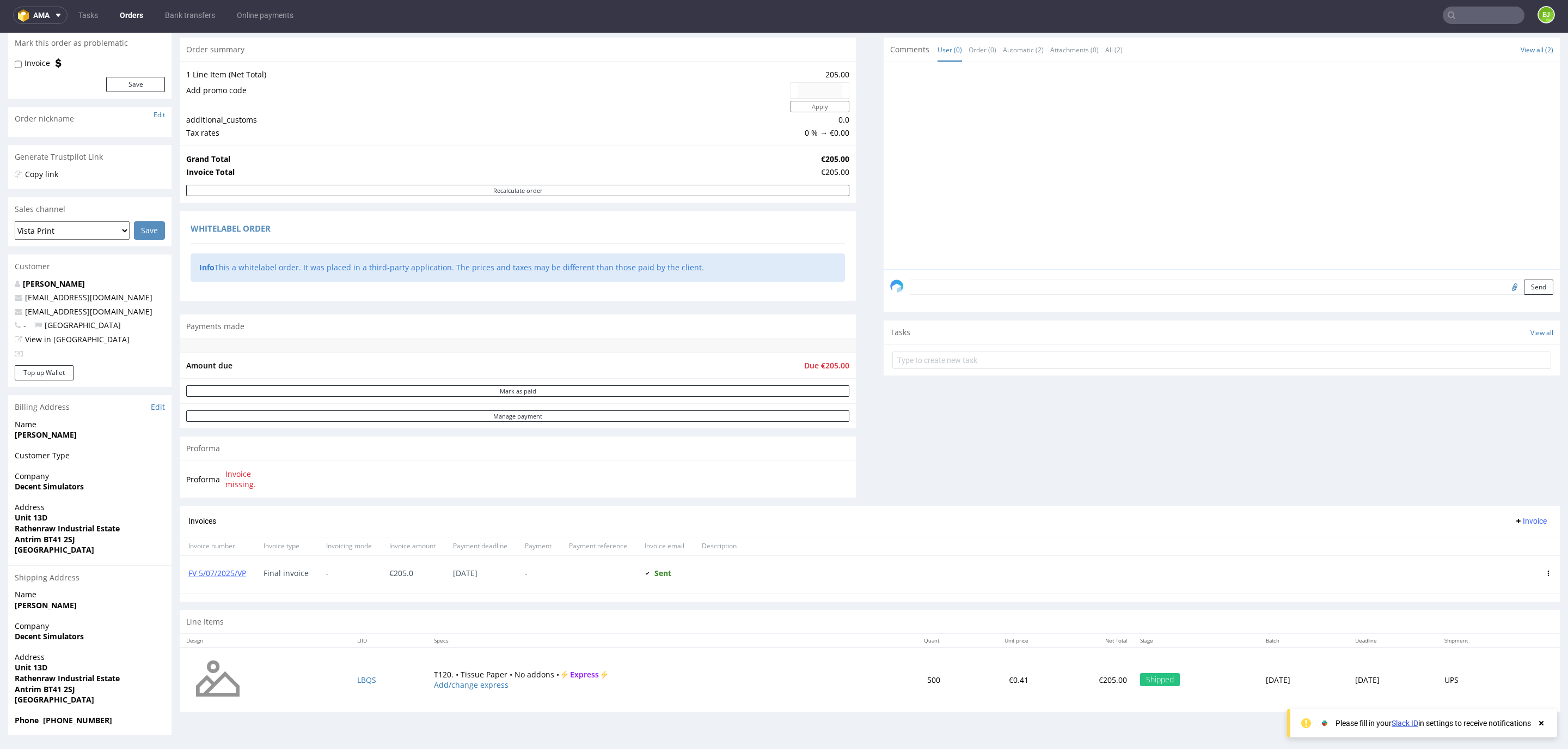
click at [223, 581] on div "FV 5/07/2025/VP" at bounding box center [217, 574] width 75 height 37
click at [222, 578] on link "FV 5/07/2025/VP" at bounding box center [217, 573] width 58 height 10
click at [371, 674] on td "LBQS" at bounding box center [388, 680] width 76 height 65
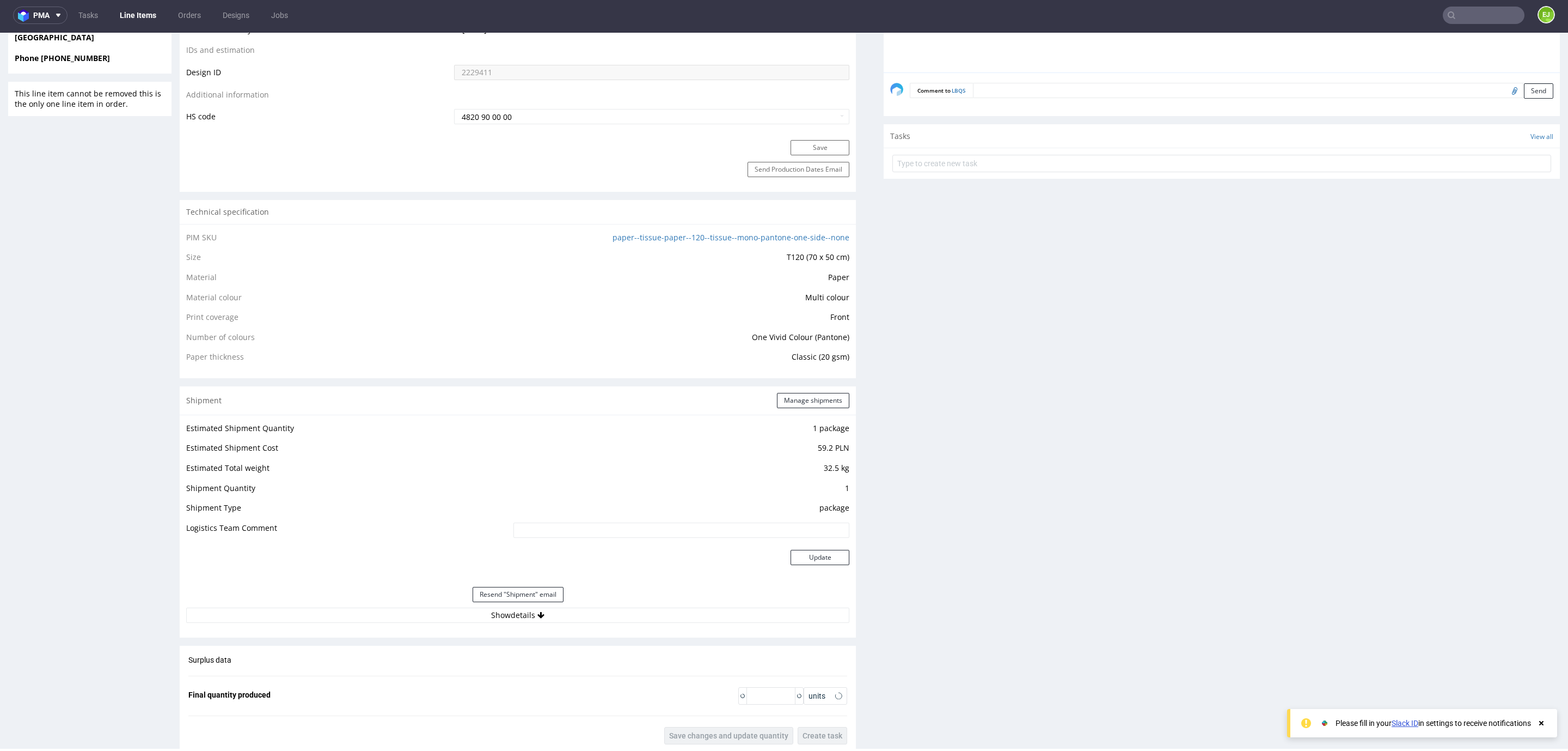
scroll to position [899, 0]
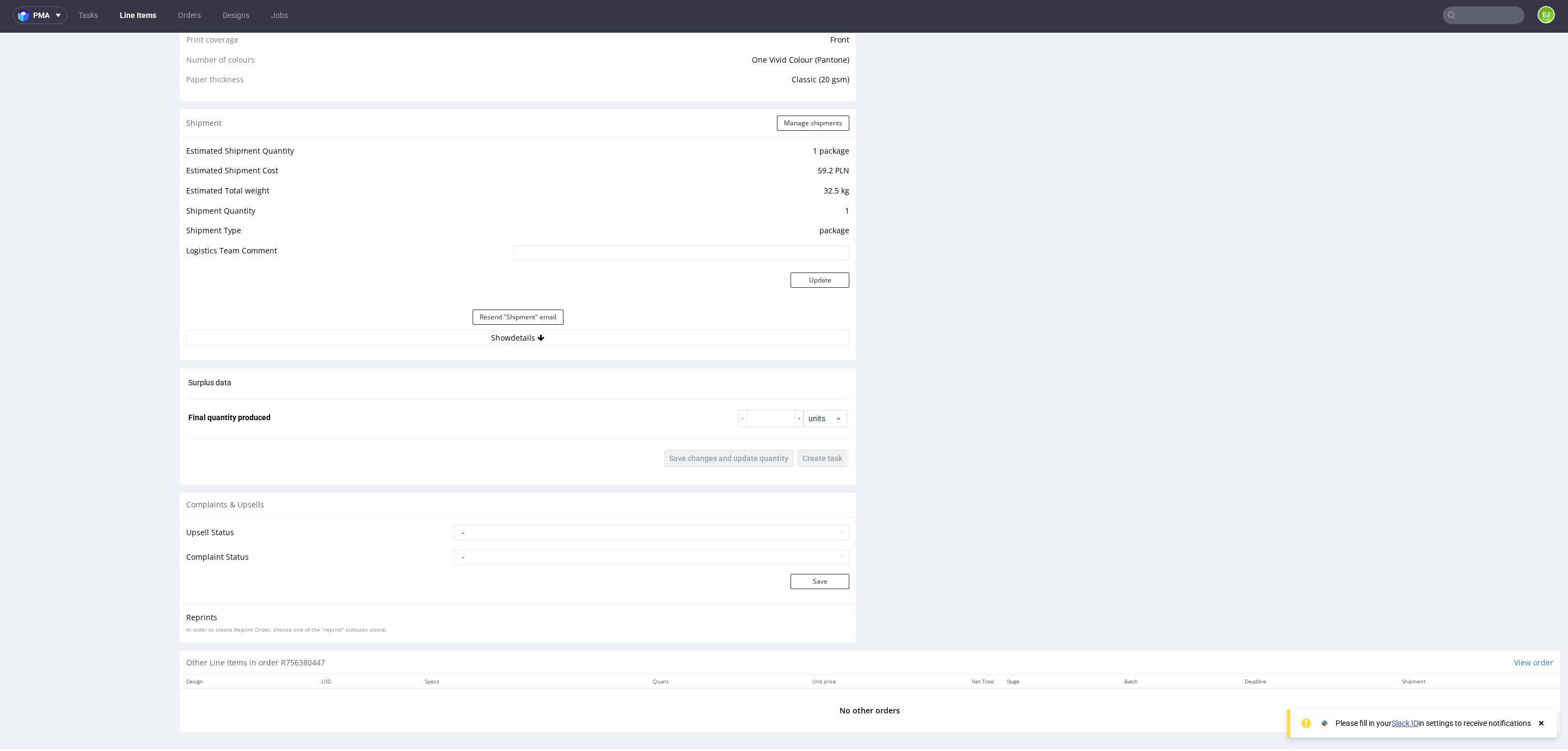
click at [525, 353] on div "Shipment Manage shipments Estimated Shipment Quantity 1 package Estimated Shipm…" at bounding box center [517, 234] width 676 height 251
click at [533, 350] on div "Estimated Shipment Quantity 1 package Estimated Shipment Cost 59.2 PLN Estimate…" at bounding box center [517, 244] width 676 height 214
click at [537, 338] on icon at bounding box center [541, 337] width 7 height 8
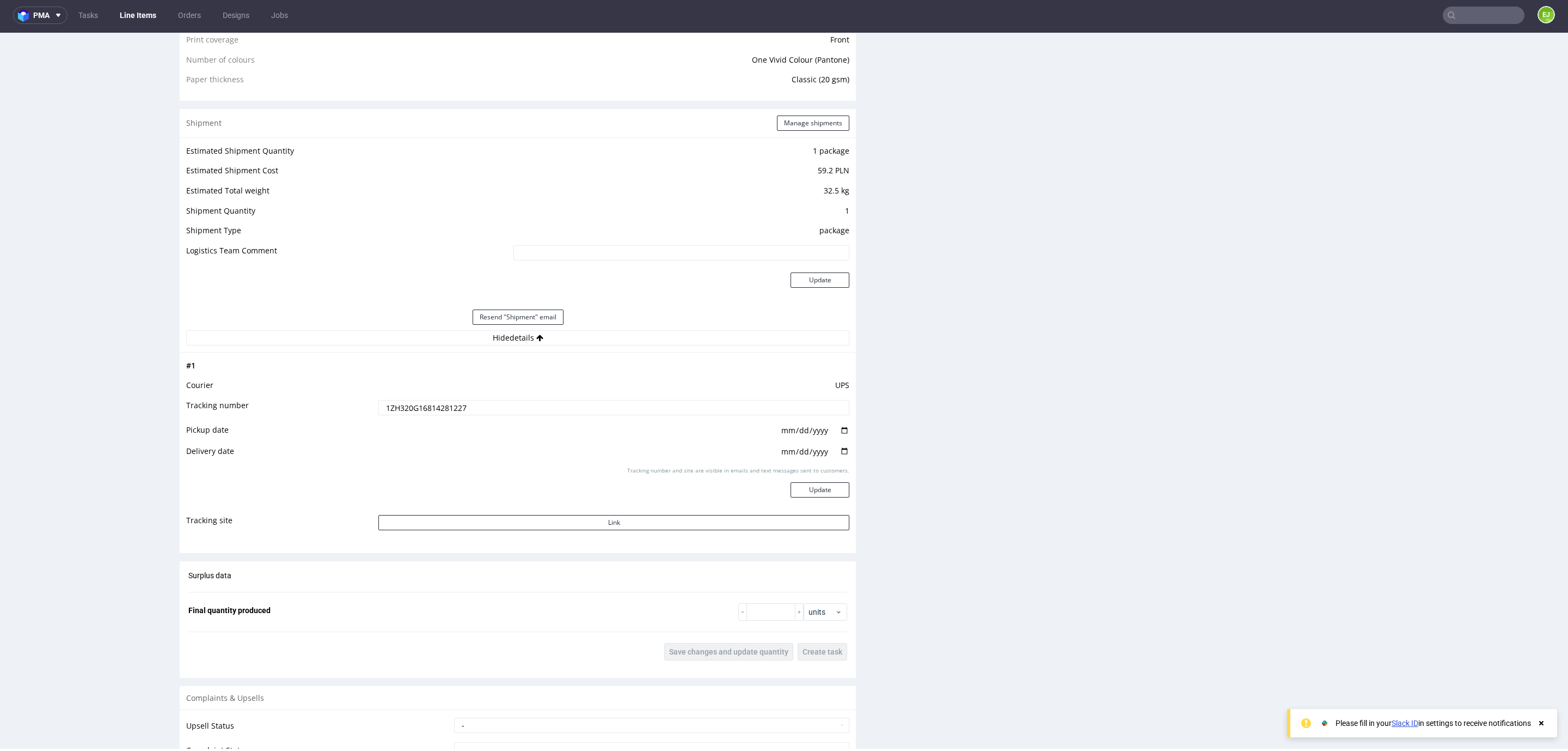
click at [448, 400] on input "1ZH320G16814281227" at bounding box center [614, 407] width 471 height 15
click at [1454, 18] on input "text" at bounding box center [1483, 15] width 82 height 18
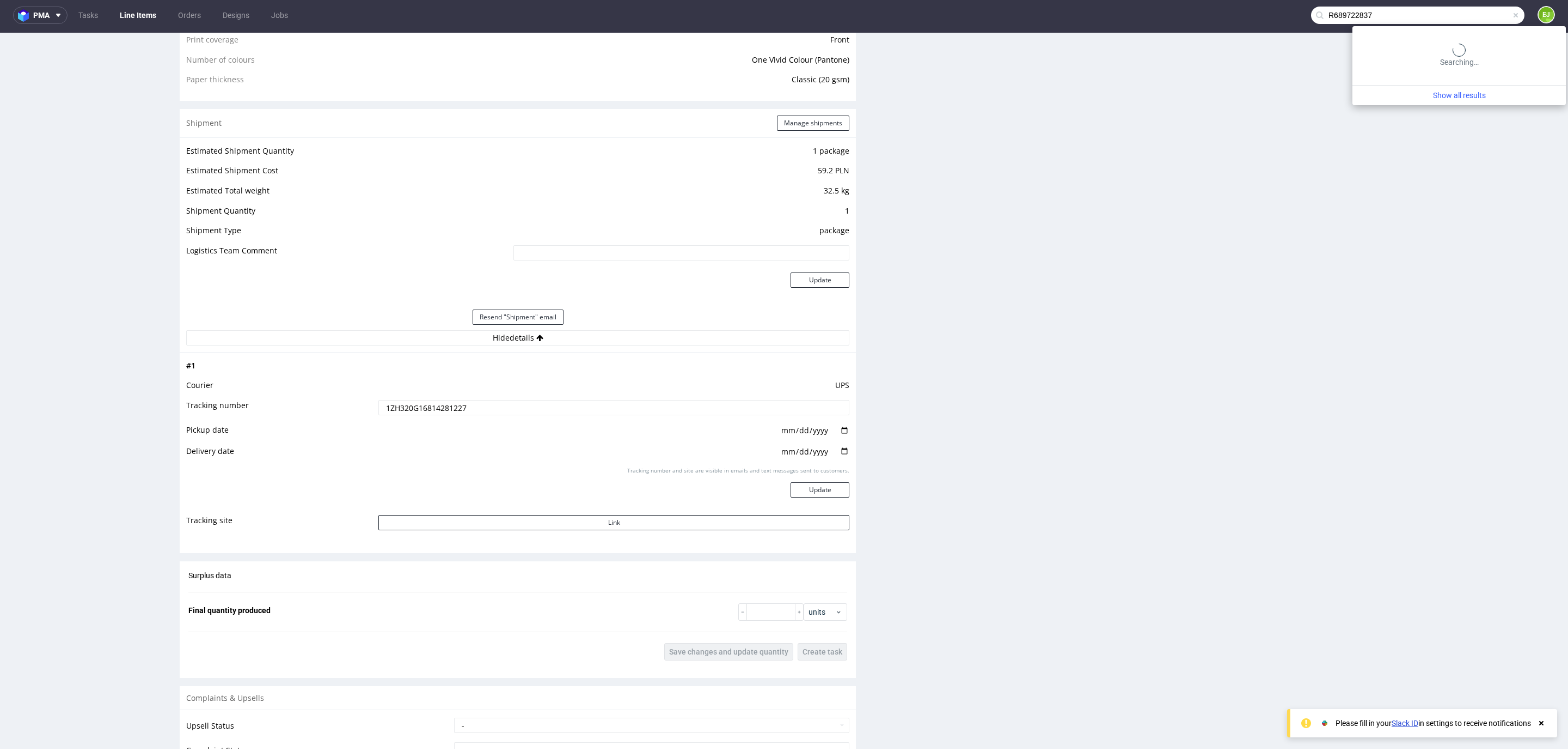
type input "R689722837"
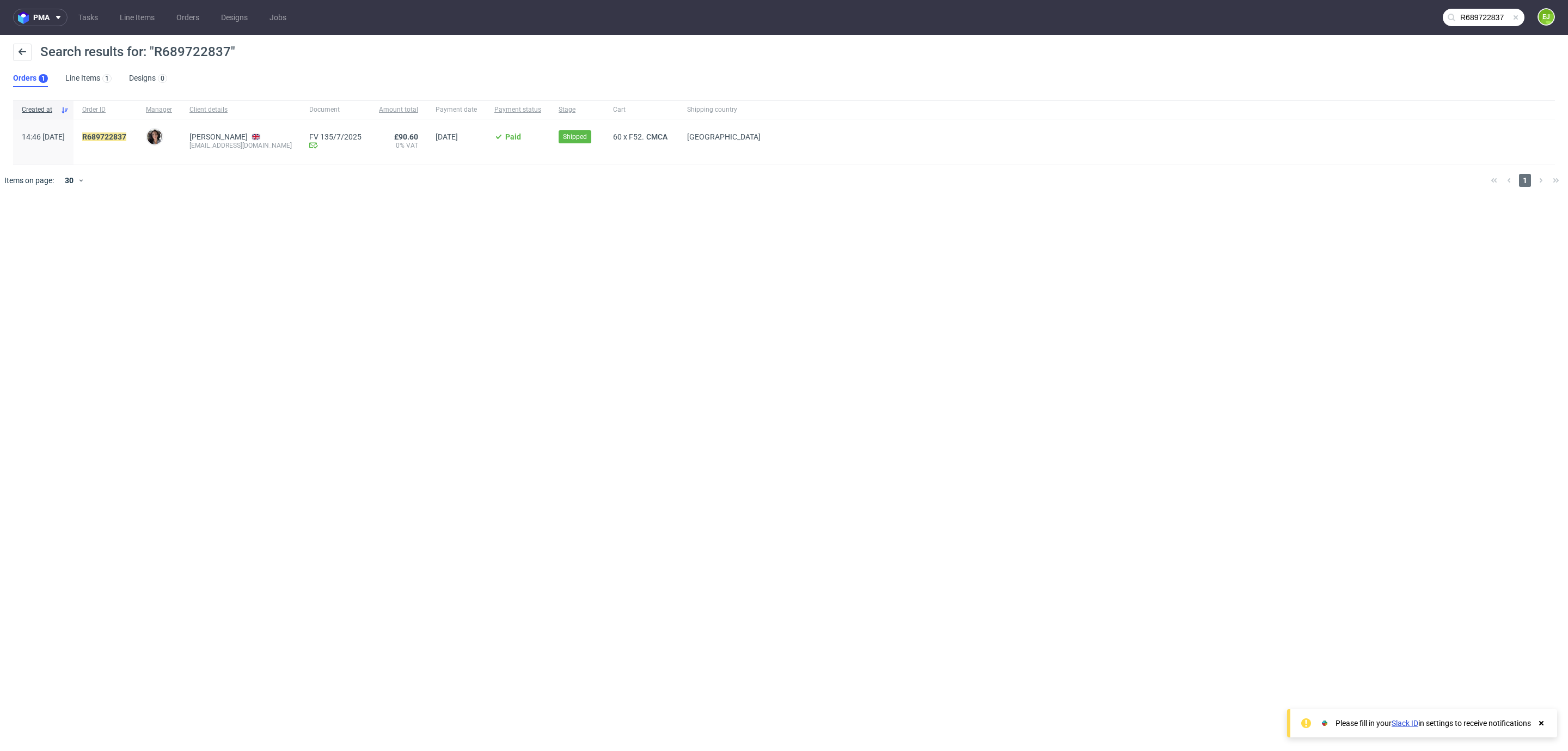
click at [137, 131] on div "R689722837" at bounding box center [105, 142] width 64 height 45
click at [127, 134] on mark "R689722837" at bounding box center [104, 136] width 44 height 9
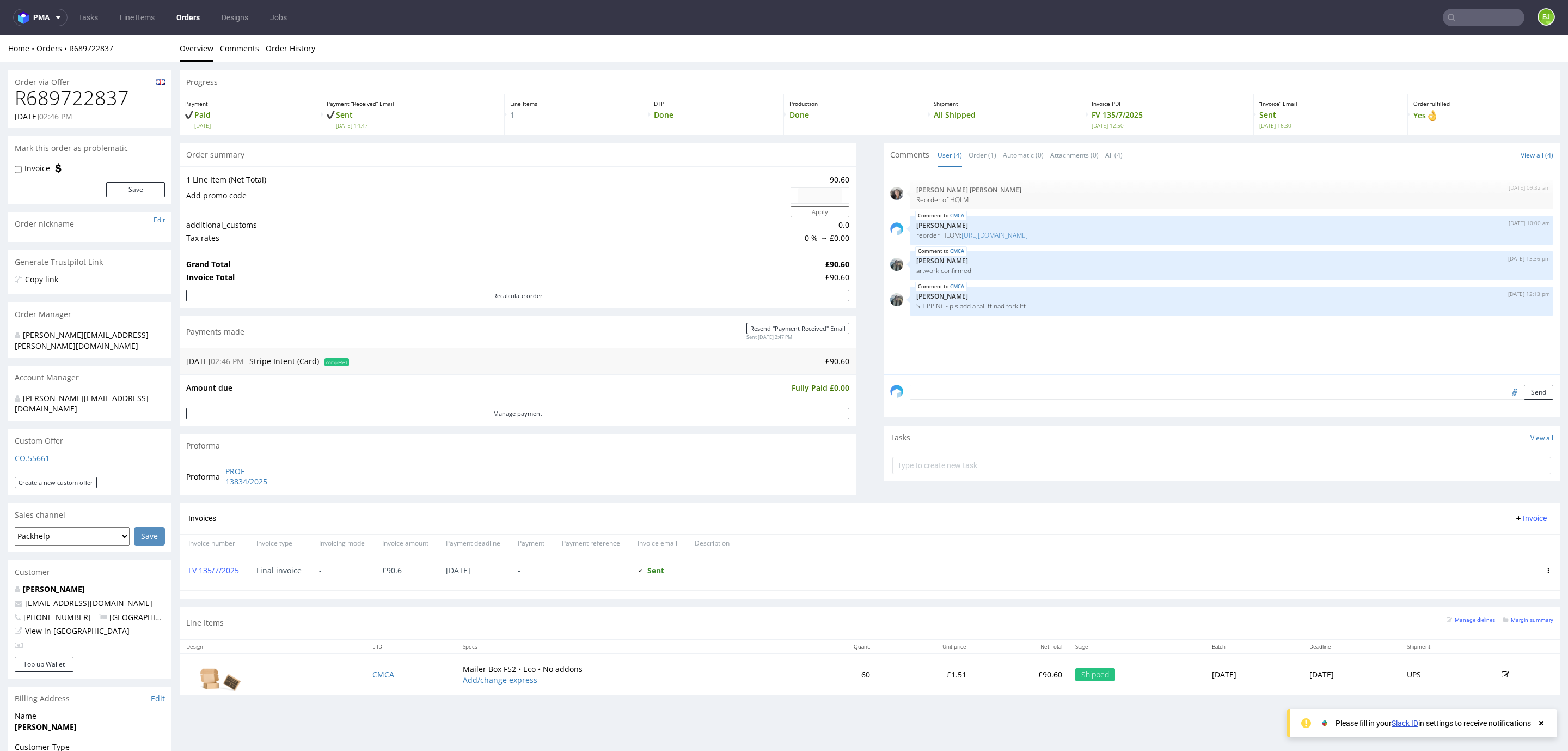
click at [123, 105] on h1 "R689722837" at bounding box center [89, 98] width 150 height 22
click at [116, 98] on h1 "R689722837" at bounding box center [89, 98] width 150 height 22
copy h1 "R689722837"
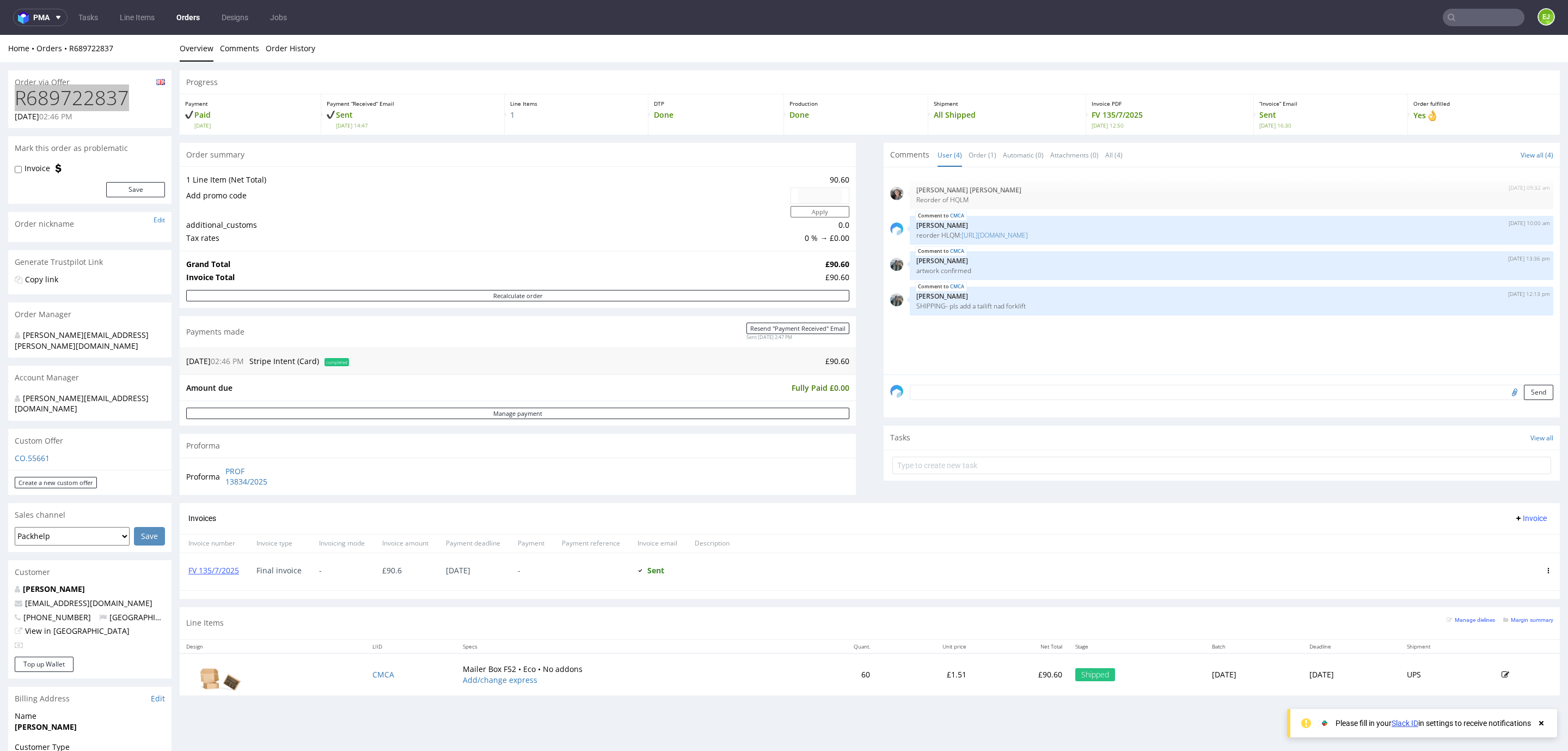
click at [1447, 18] on icon at bounding box center [1451, 17] width 9 height 9
drag, startPoint x: 1443, startPoint y: 18, endPoint x: 1451, endPoint y: 18, distance: 8.0
click at [1451, 18] on input "text" at bounding box center [1483, 17] width 82 height 18
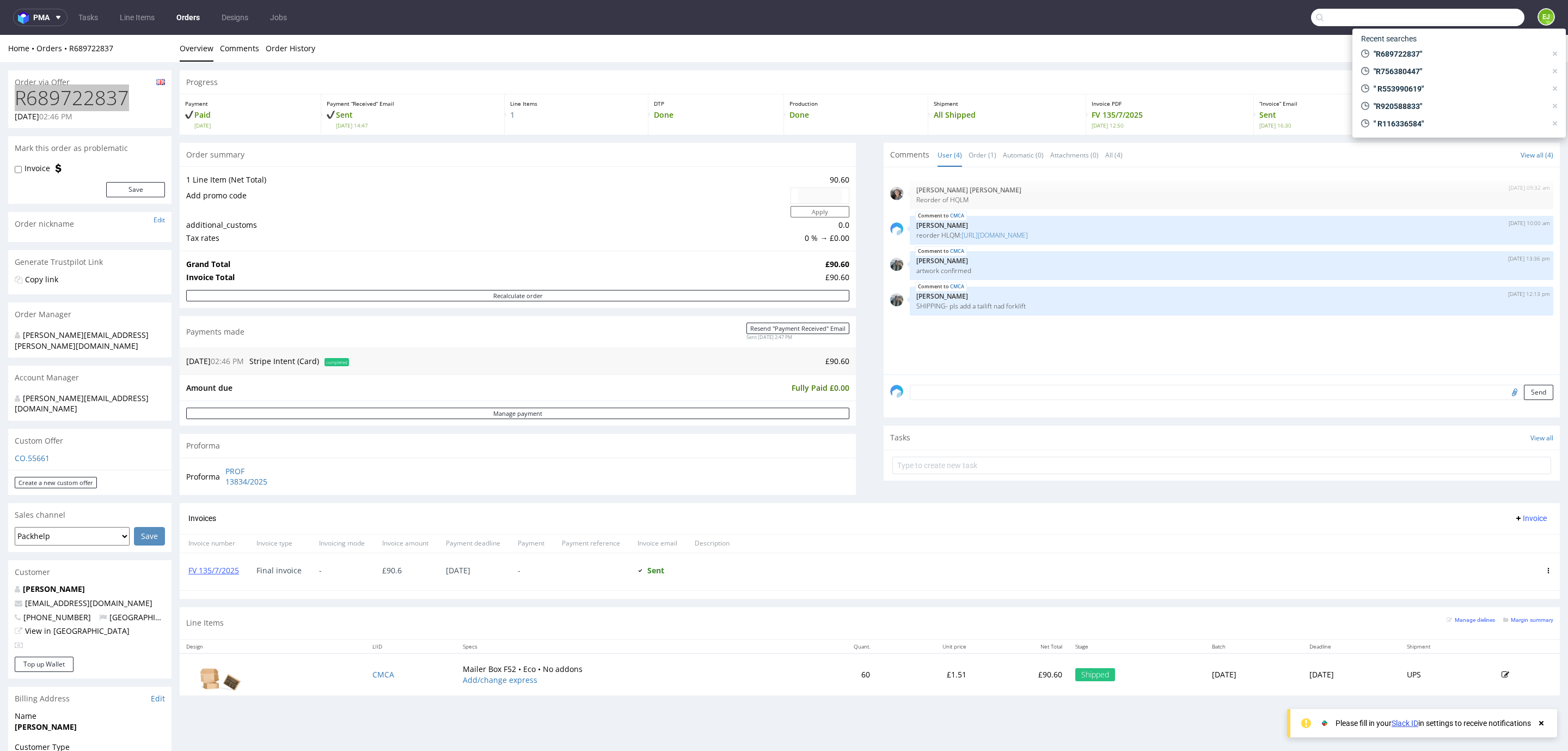
paste input "R923763332"
type input "R923763332"
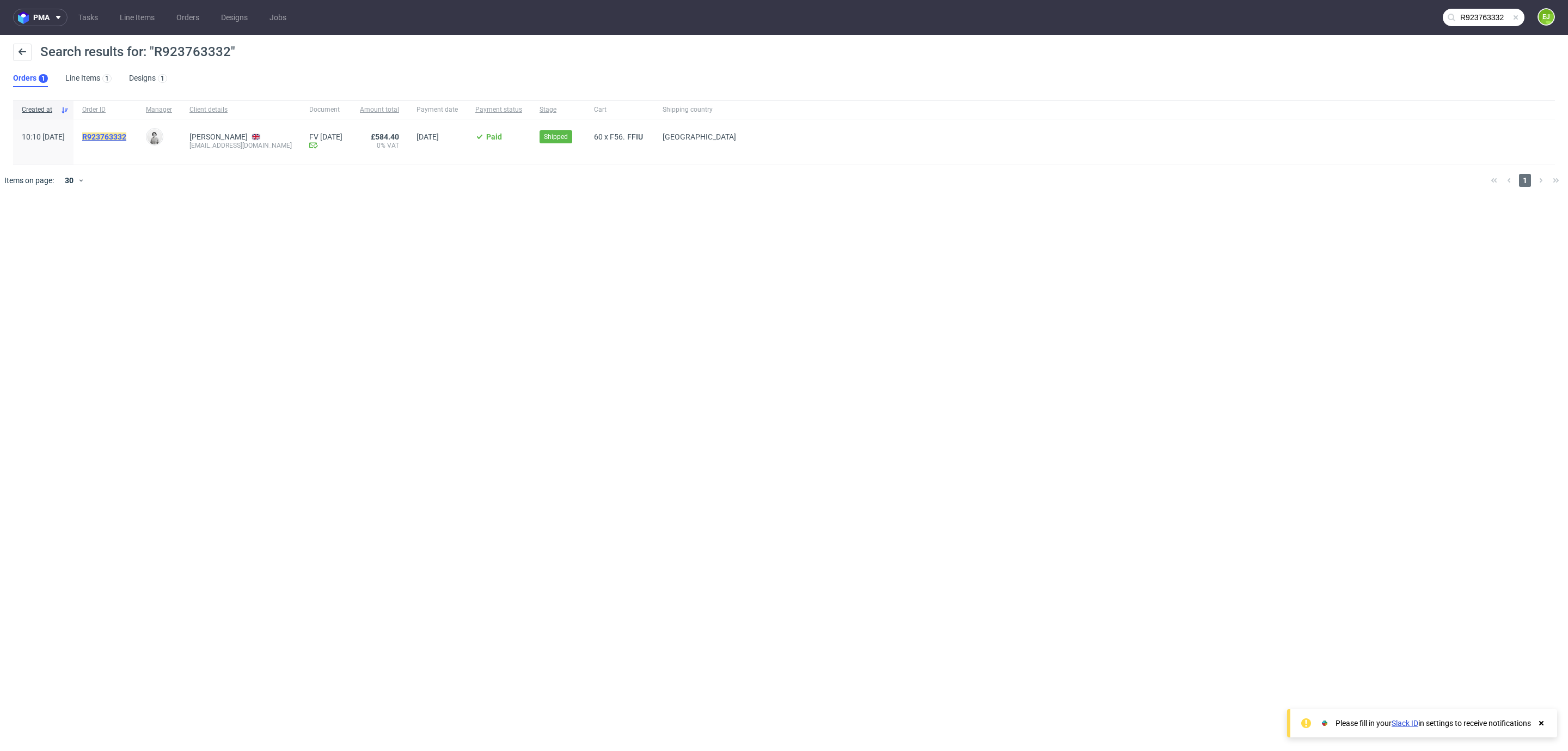
click at [127, 139] on mark "R923763332" at bounding box center [104, 136] width 44 height 9
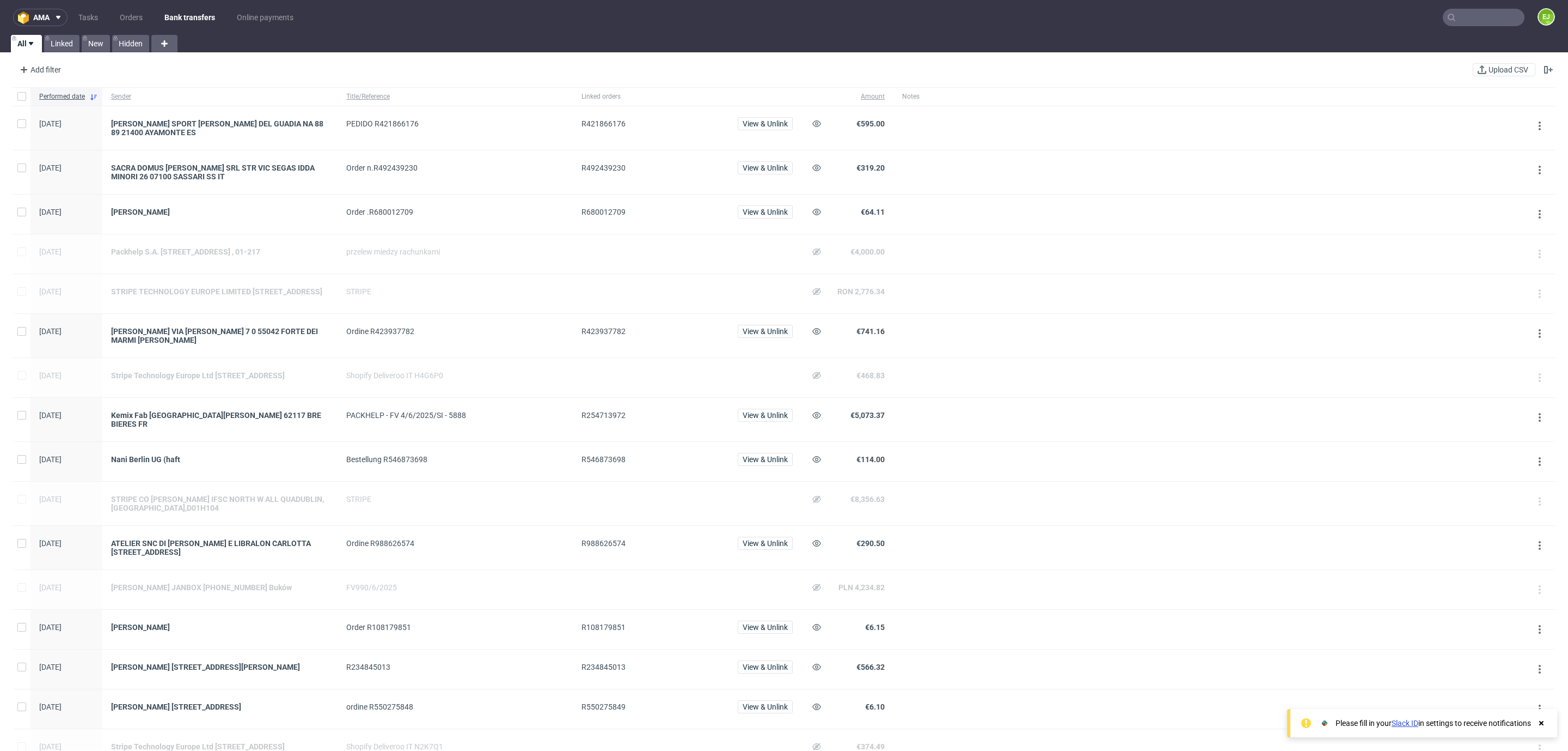
click at [1485, 18] on input "text" at bounding box center [1483, 17] width 82 height 18
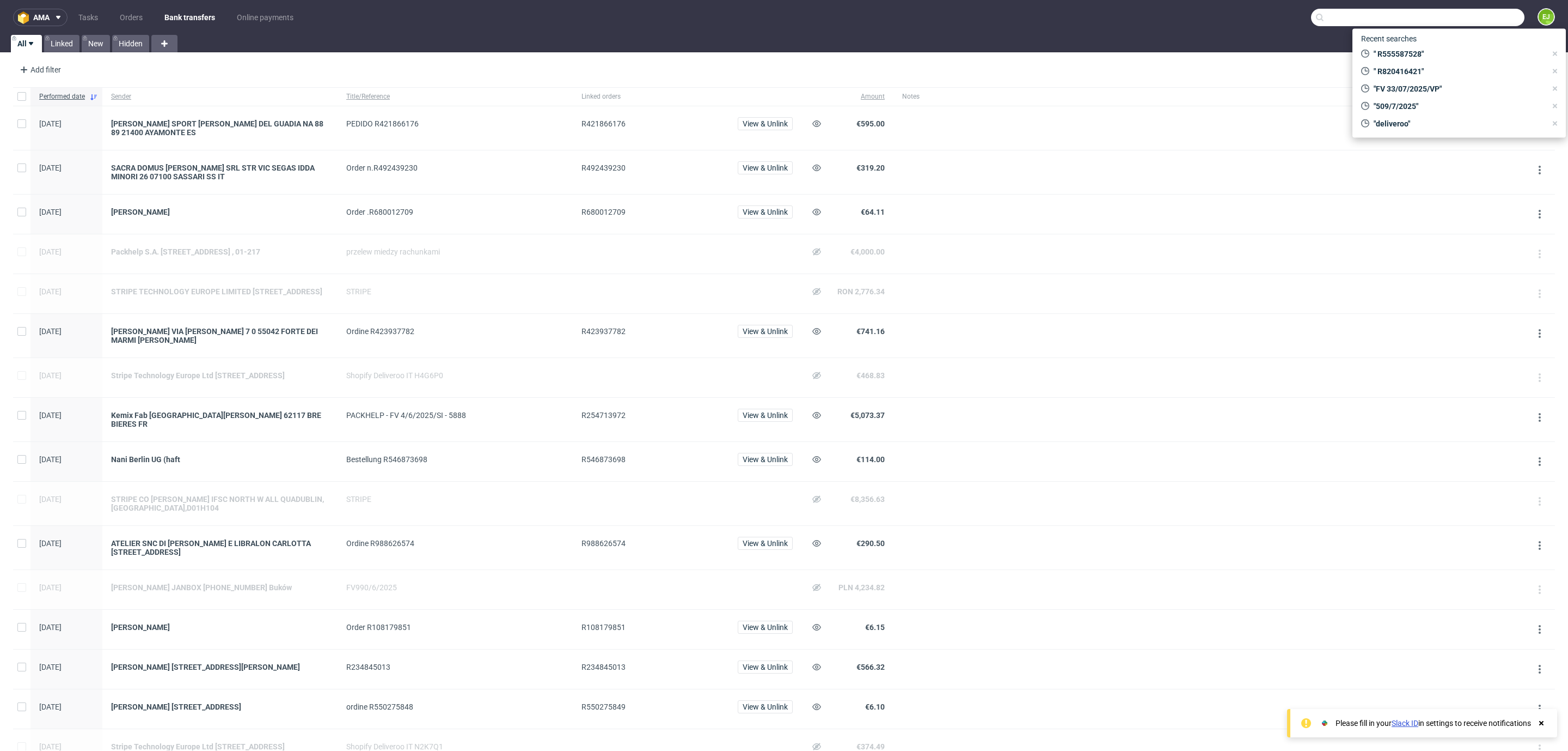
paste input "R920588833"
type input "R920588833"
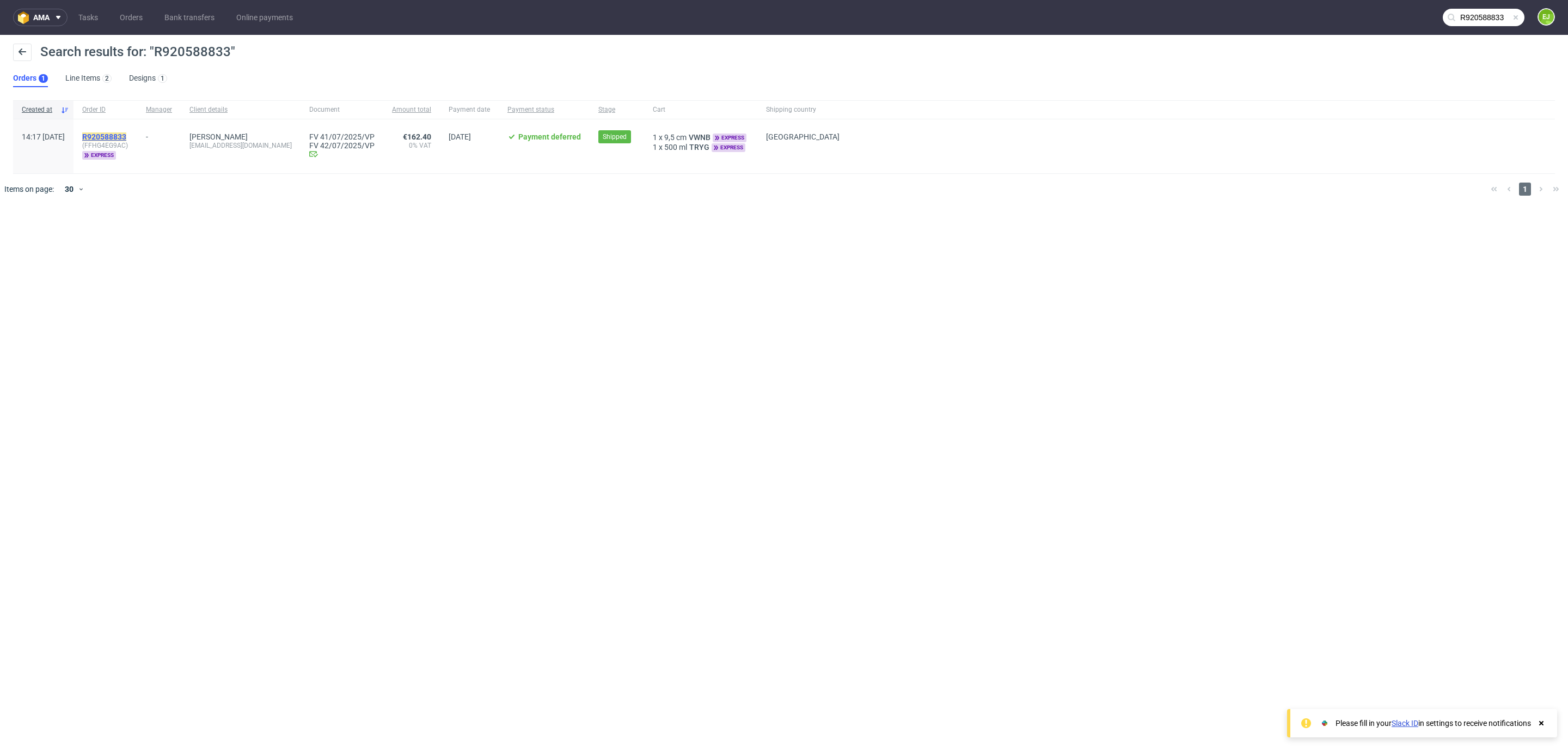
click at [127, 136] on mark "R920588833" at bounding box center [104, 136] width 44 height 9
